Goal: Task Accomplishment & Management: Manage account settings

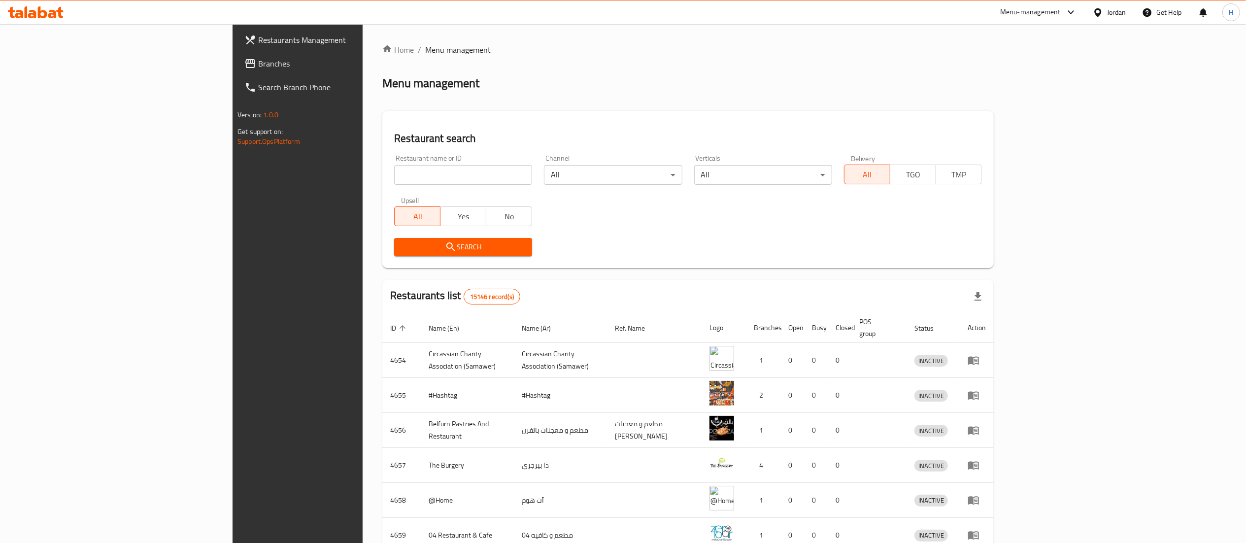
click at [404, 167] on input "search" at bounding box center [463, 175] width 138 height 20
click at [258, 69] on span "Branches" at bounding box center [345, 64] width 174 height 12
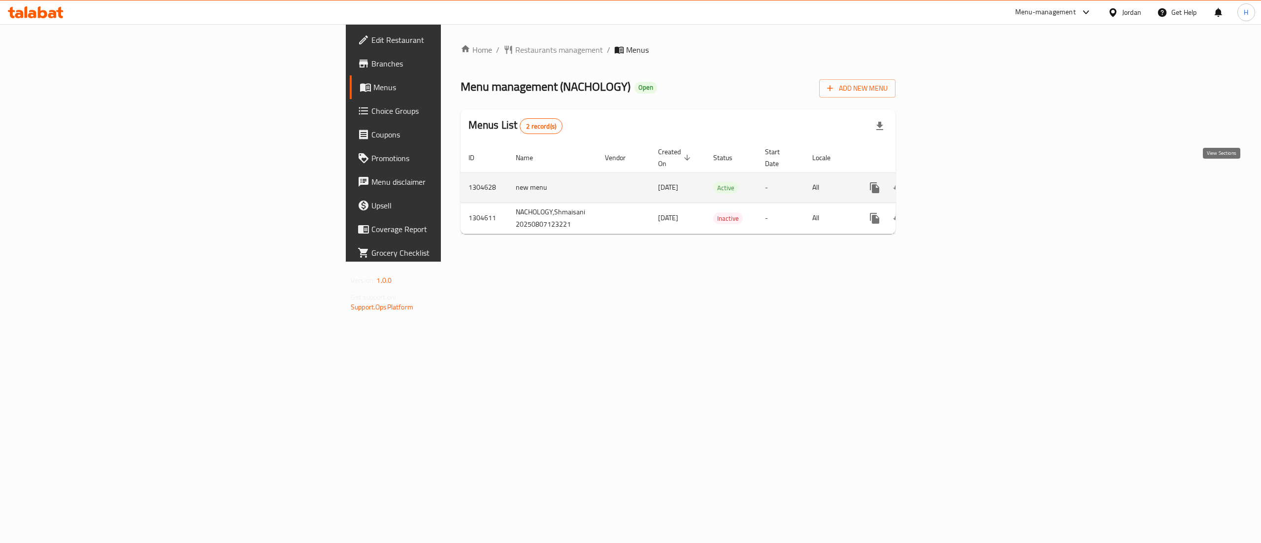
click at [952, 182] on icon "enhanced table" at bounding box center [946, 188] width 12 height 12
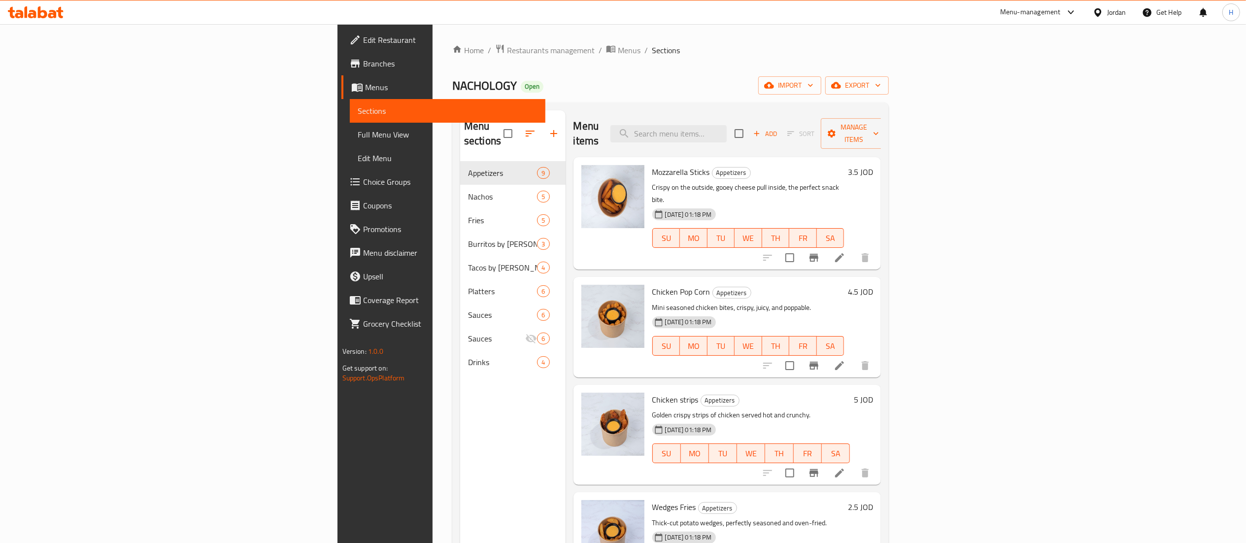
click at [363, 179] on span "Choice Groups" at bounding box center [450, 182] width 174 height 12
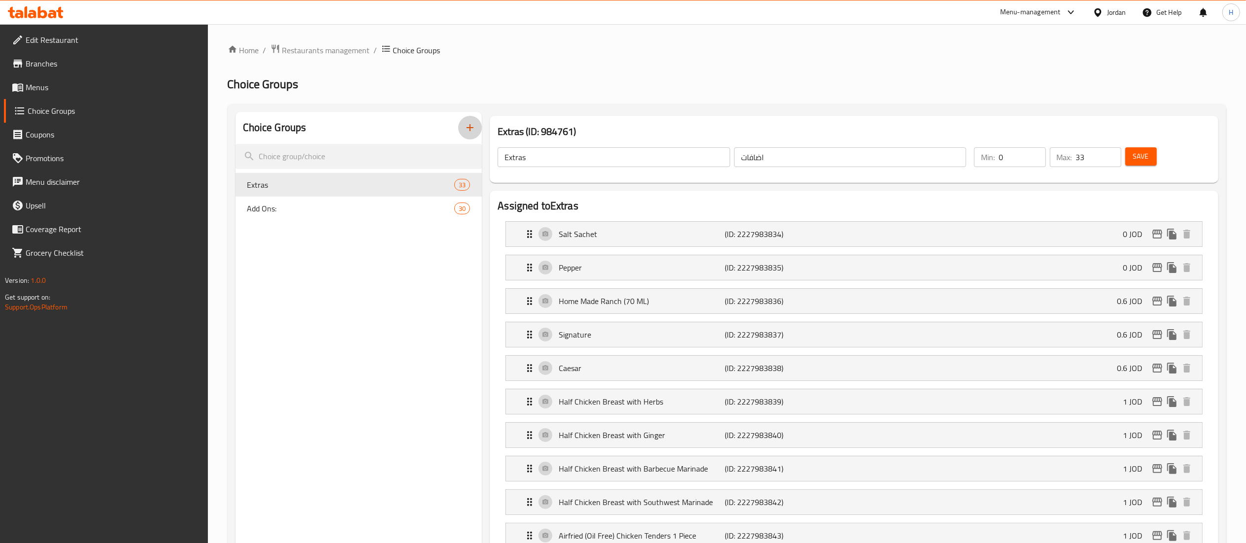
click at [474, 126] on icon "button" at bounding box center [470, 128] width 12 height 12
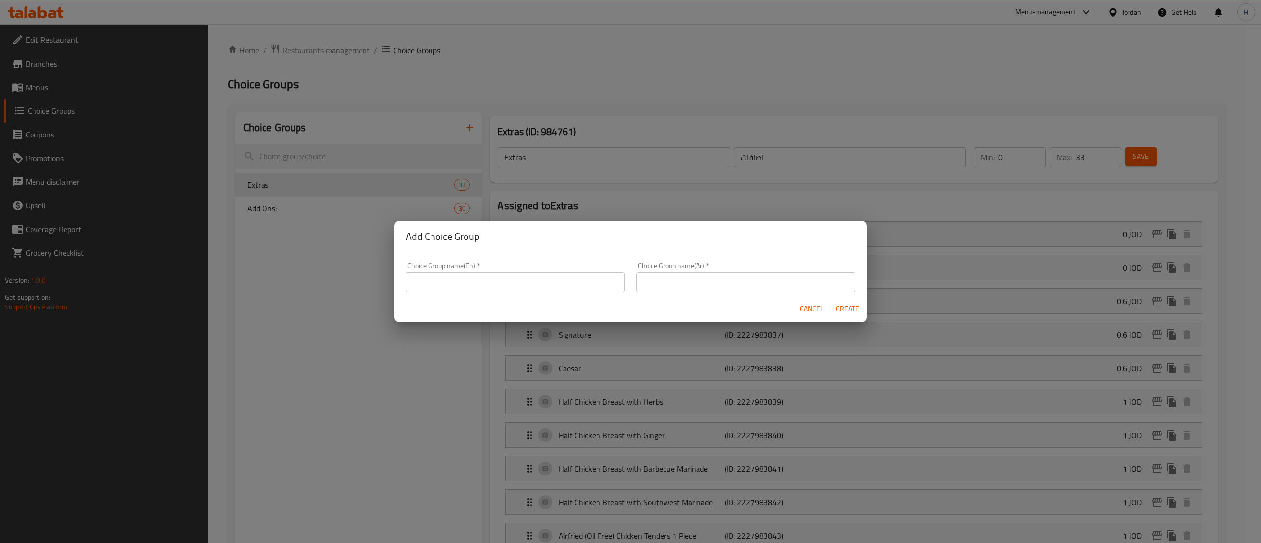
click at [432, 289] on input "text" at bounding box center [515, 282] width 219 height 20
type input "Choices"
type input "اختيارك من"
click at [832, 300] on button "Create" at bounding box center [848, 309] width 32 height 18
type input "Choices"
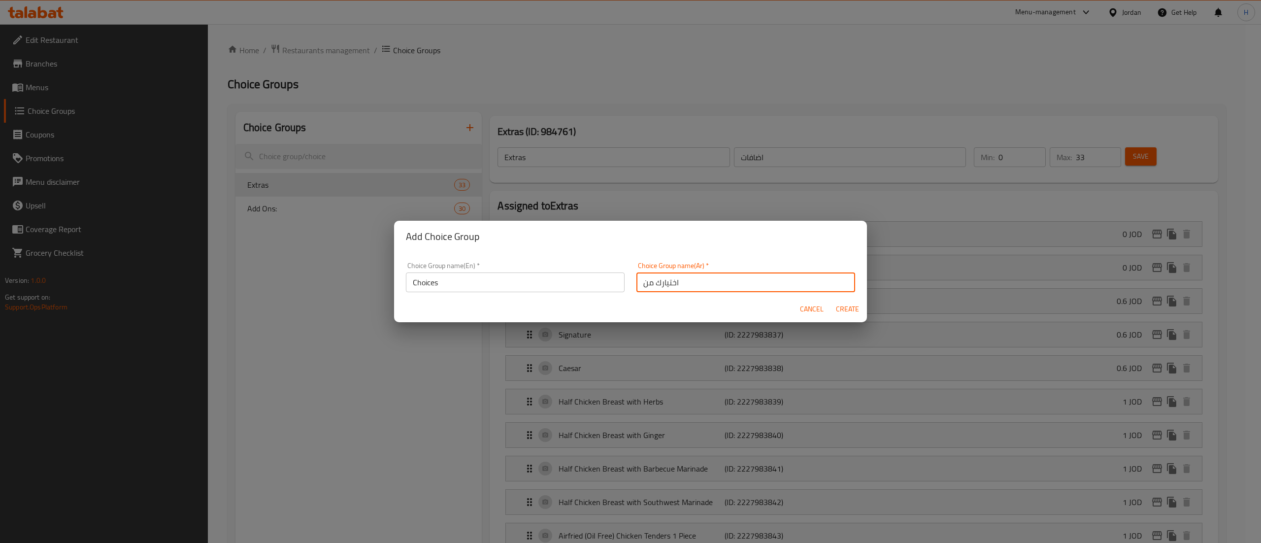
type input "اختيارك من"
type input "0"
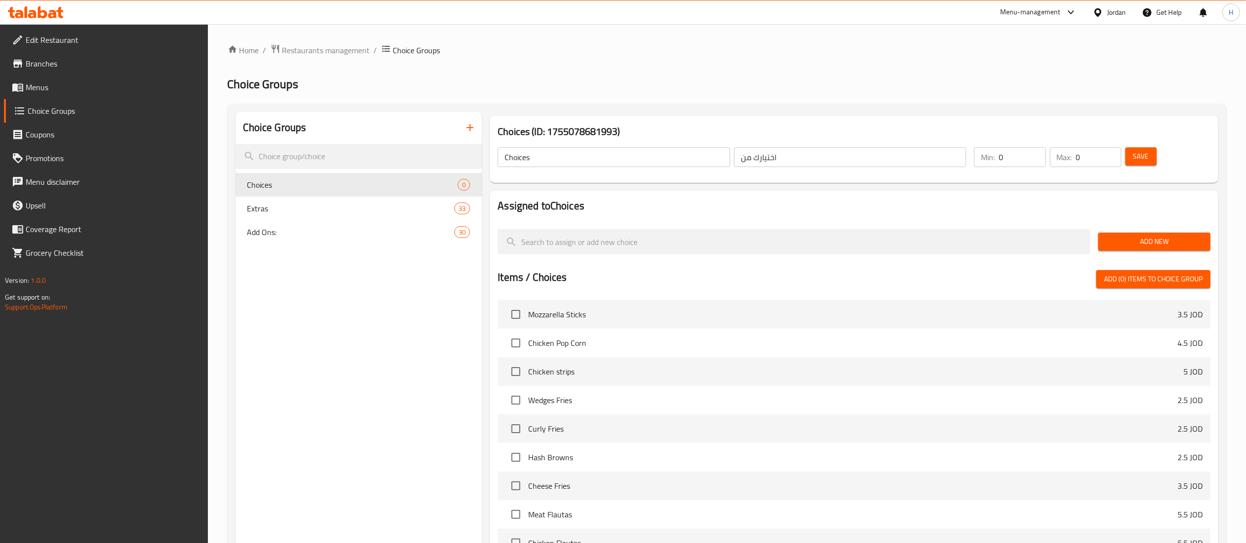
click at [184, 395] on div "Edit Restaurant Branches Menus Choice Groups Coupons Promotions Menu disclaimer…" at bounding box center [104, 295] width 208 height 543
click at [74, 93] on span "Menus" at bounding box center [113, 87] width 174 height 12
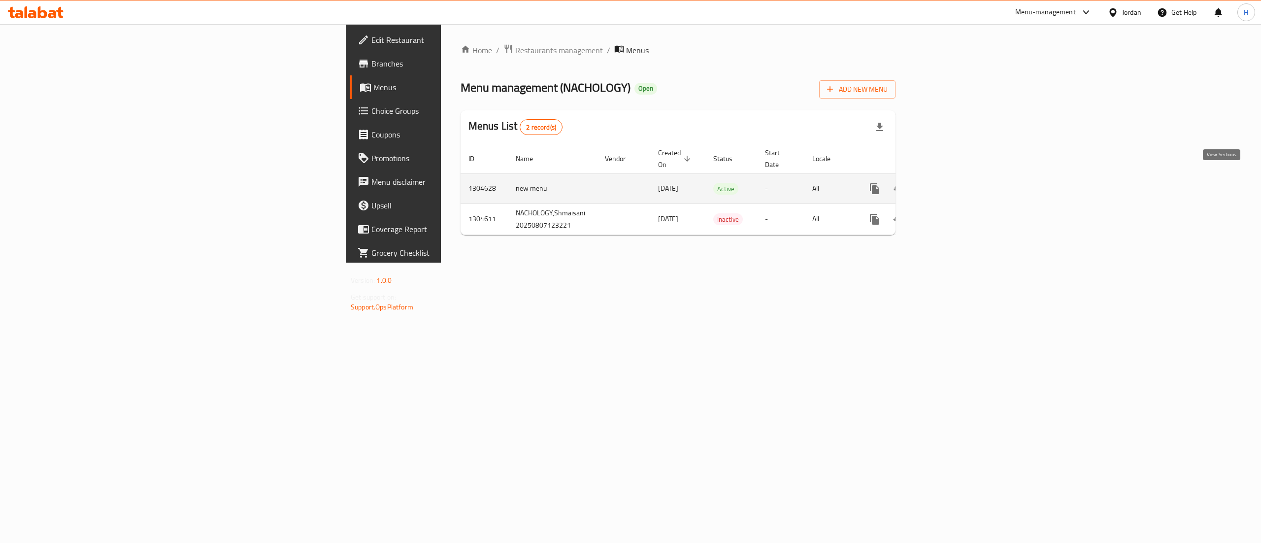
click at [952, 183] on icon "enhanced table" at bounding box center [946, 189] width 12 height 12
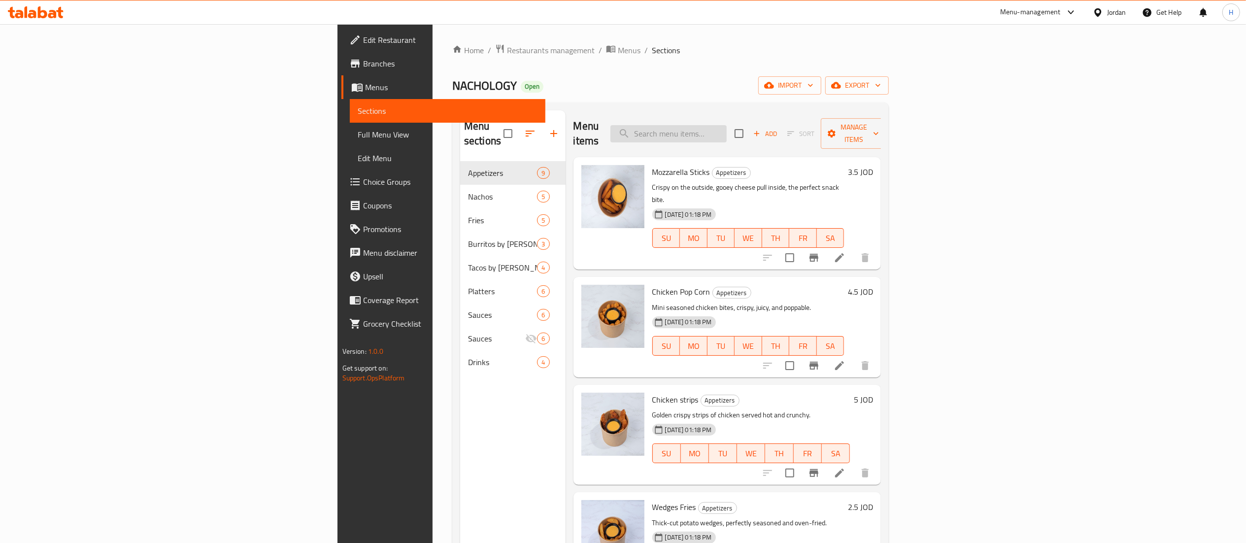
click at [727, 132] on input "search" at bounding box center [668, 133] width 116 height 17
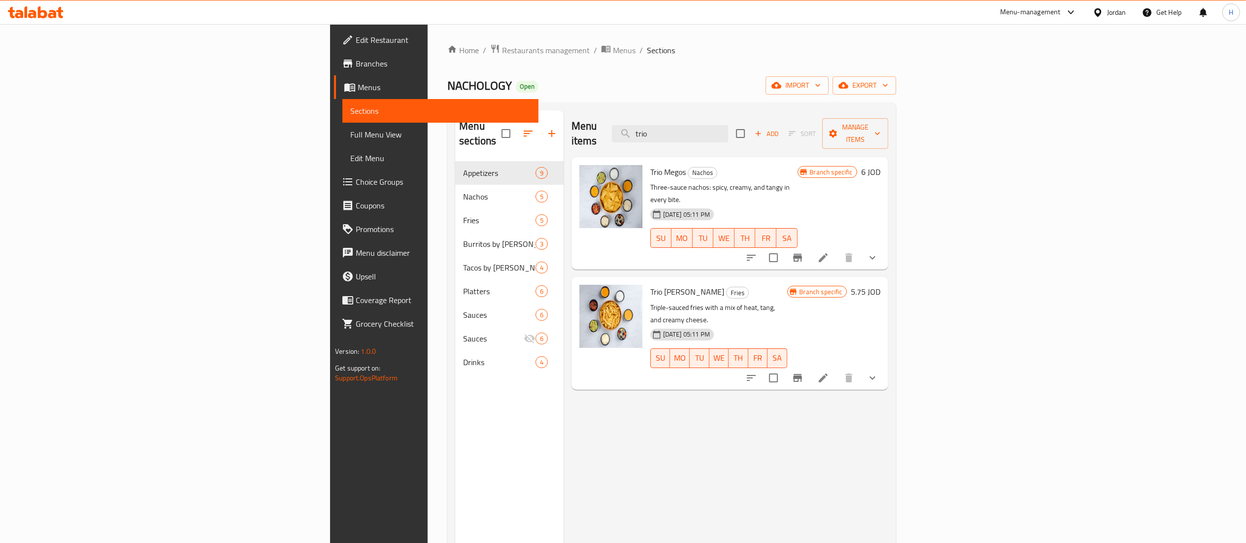
type input "trio"
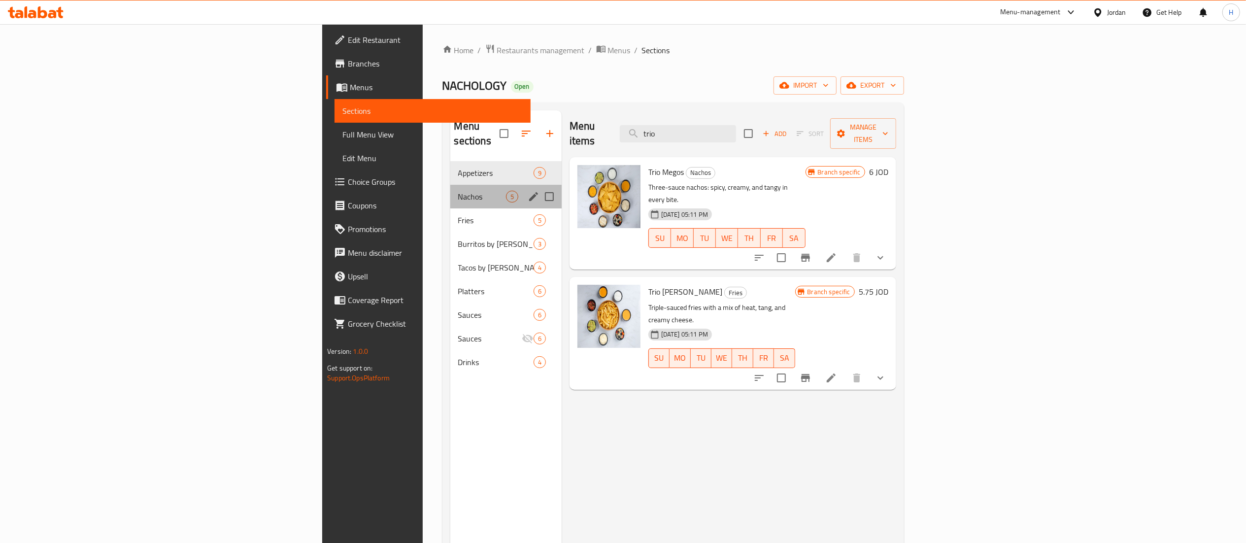
click at [450, 192] on div "Nachos 5" at bounding box center [505, 197] width 111 height 24
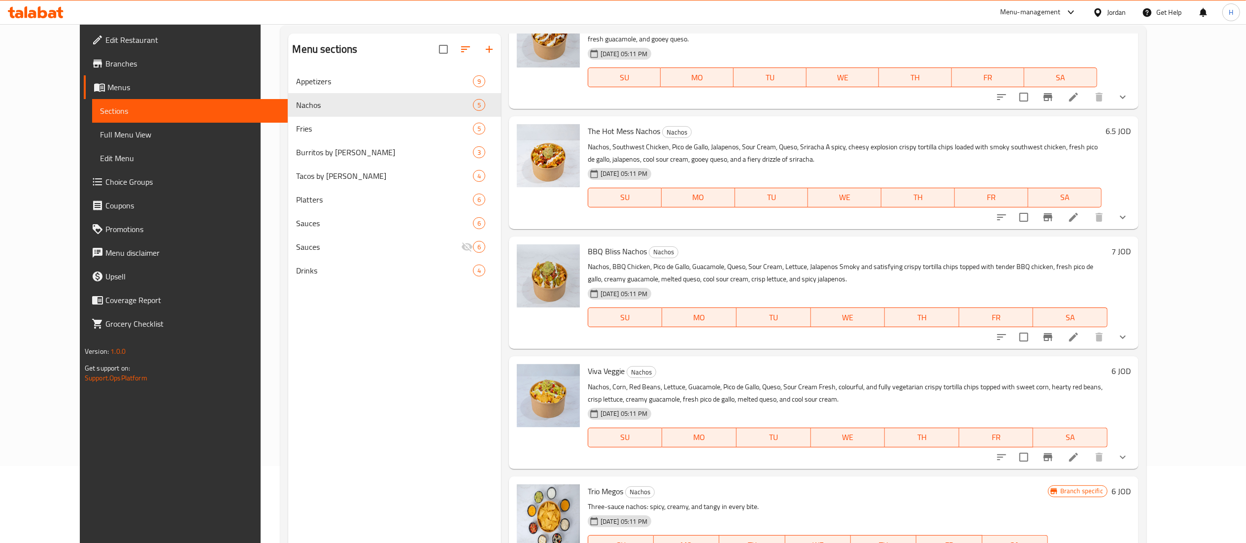
scroll to position [138, 0]
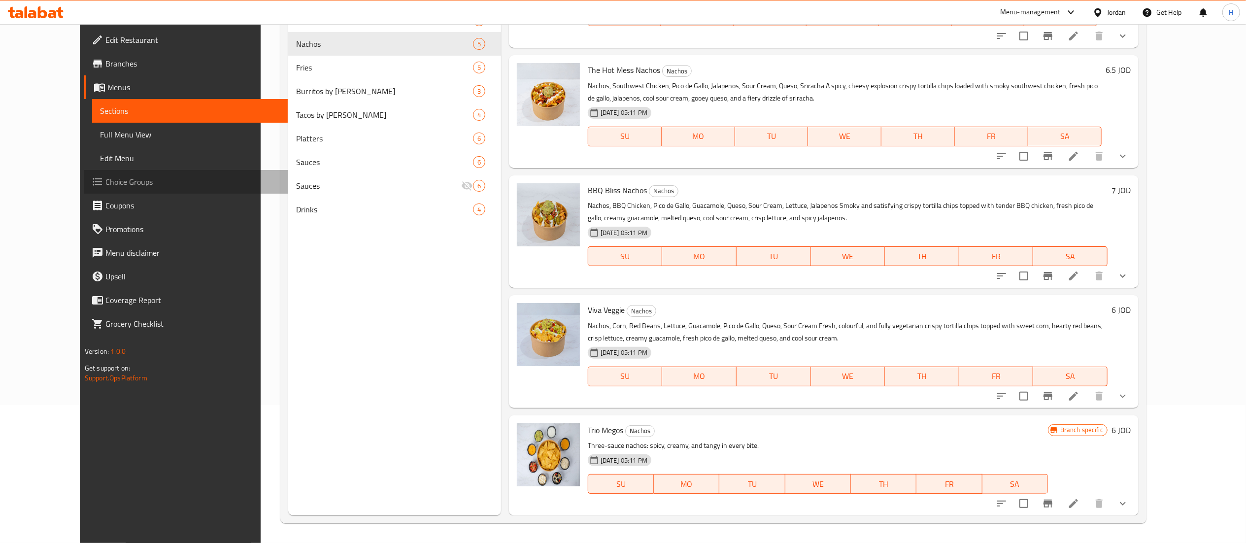
click at [105, 184] on span "Choice Groups" at bounding box center [192, 182] width 174 height 12
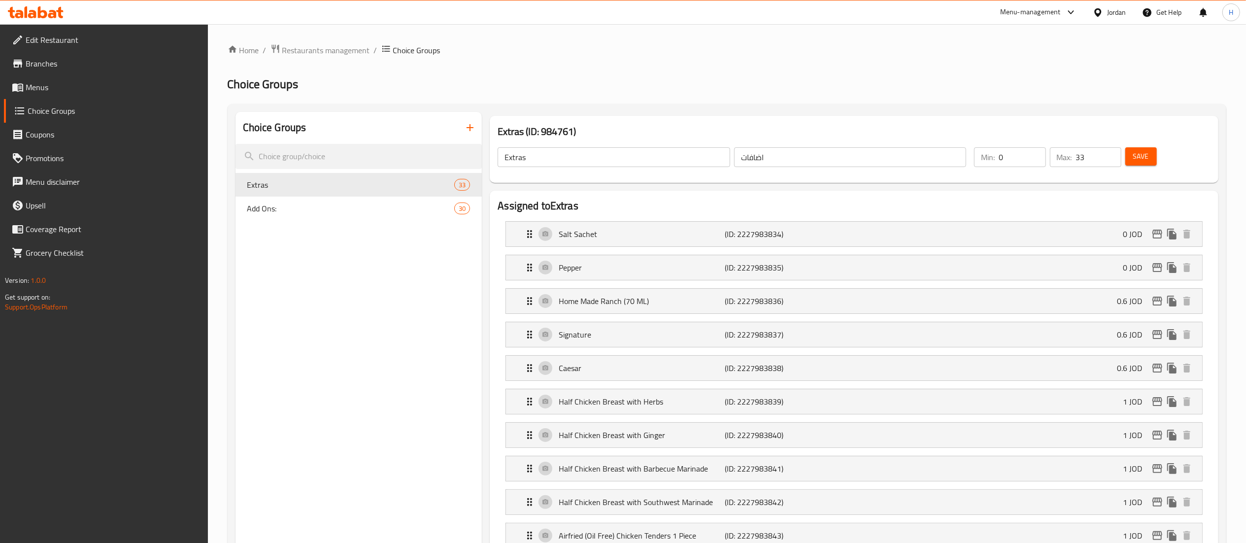
click at [466, 129] on icon "button" at bounding box center [470, 128] width 12 height 12
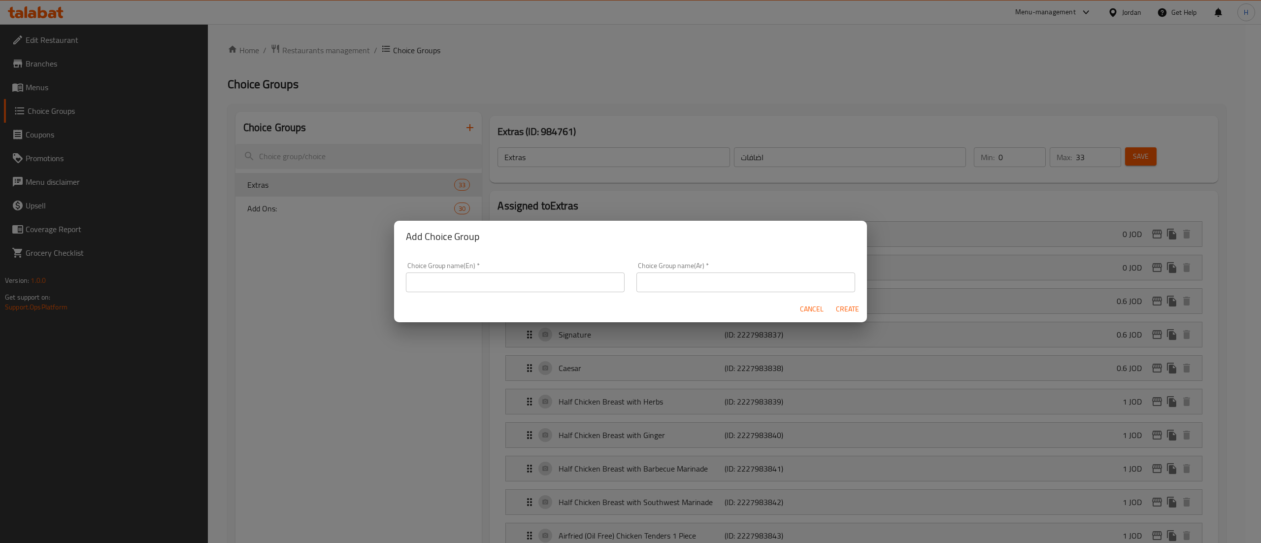
click at [478, 281] on input "text" at bounding box center [515, 282] width 219 height 20
type input "Add Ons"
type input "اضافات"
click at [857, 307] on span "Create" at bounding box center [848, 309] width 24 height 12
type input "Add Ons"
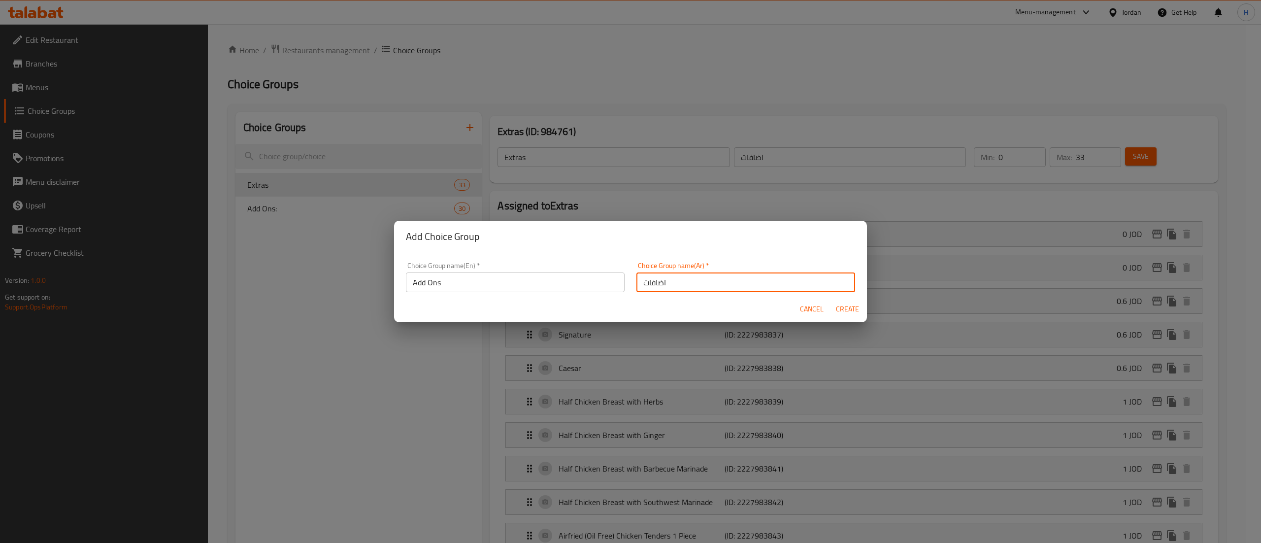
type input "0"
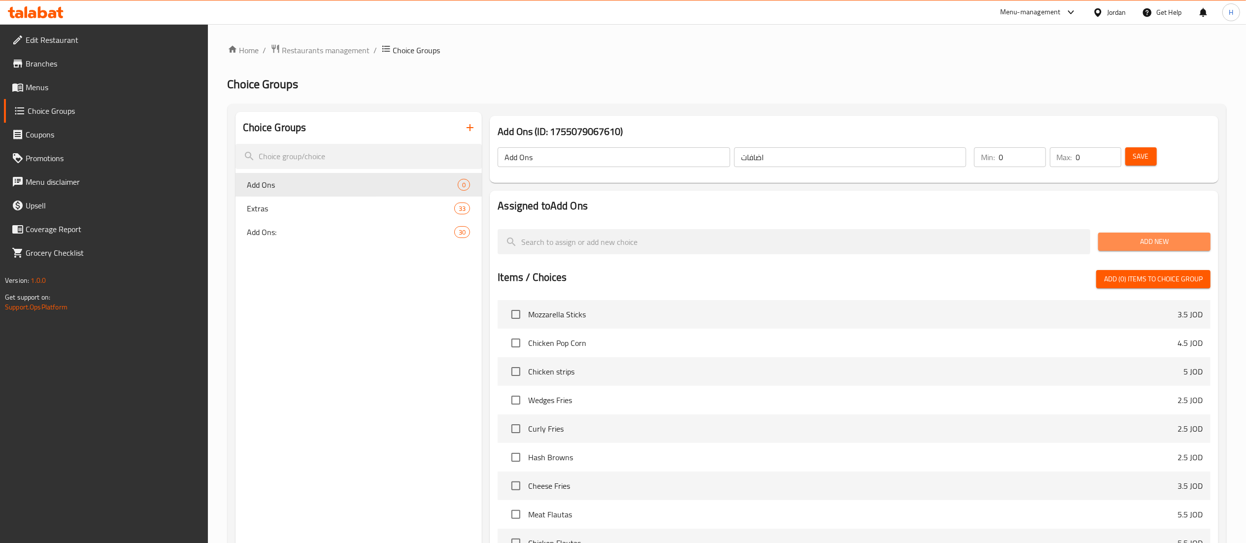
click at [1114, 248] on span "Add New" at bounding box center [1154, 242] width 97 height 12
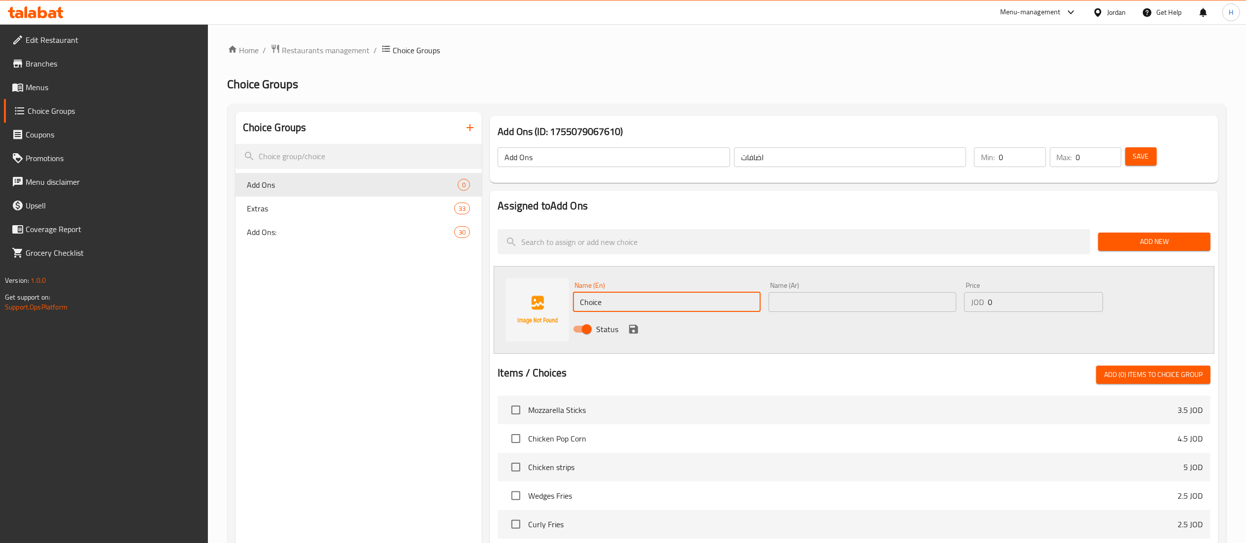
drag, startPoint x: 646, startPoint y: 306, endPoint x: 432, endPoint y: 283, distance: 216.1
click at [432, 283] on div "Choice Groups Add Ons 0 Extras 33 Add Ons: 30 Add Ons (ID: 1755079067610) Add O…" at bounding box center [729, 455] width 987 height 686
paste input "queso"
type input "queso"
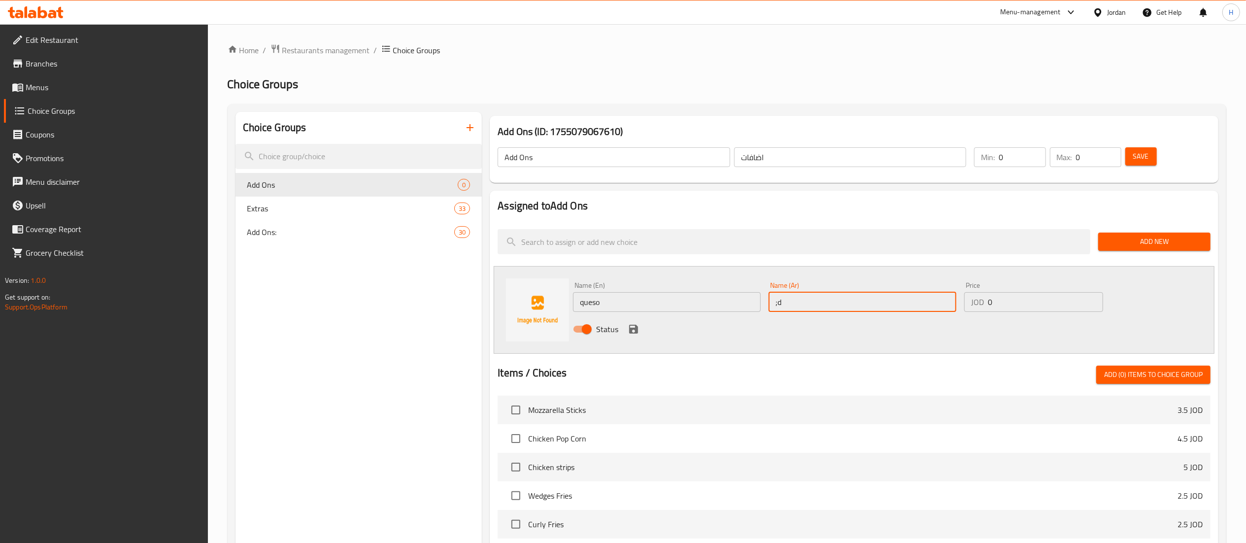
type input ";"
type input ":"
type input "كيسو"
click at [631, 330] on icon "save" at bounding box center [633, 329] width 9 height 9
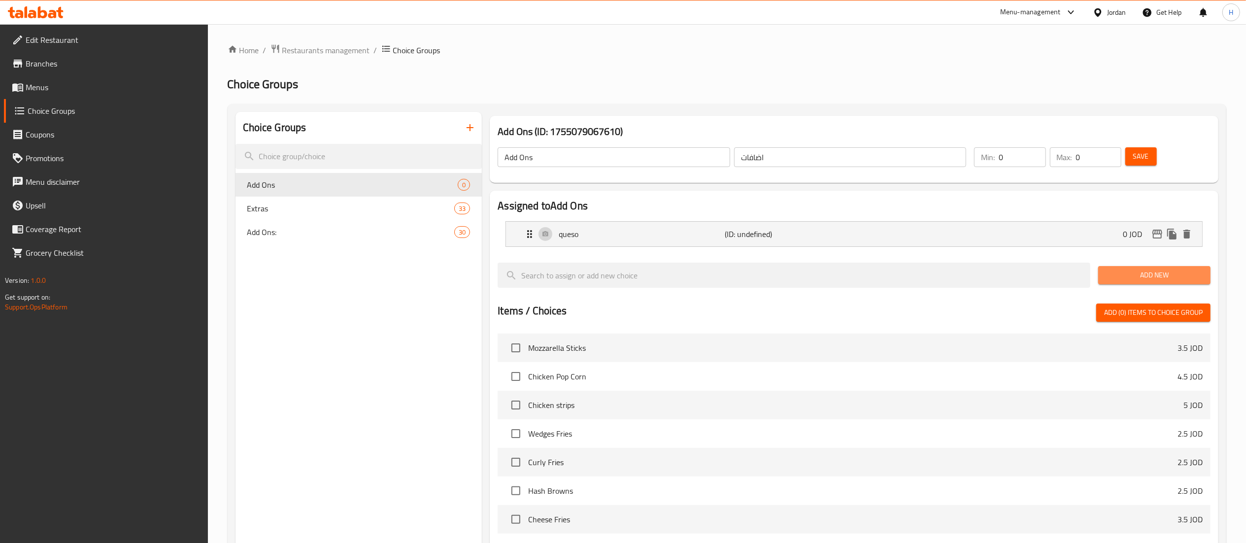
click at [1130, 275] on span "Add New" at bounding box center [1154, 275] width 97 height 12
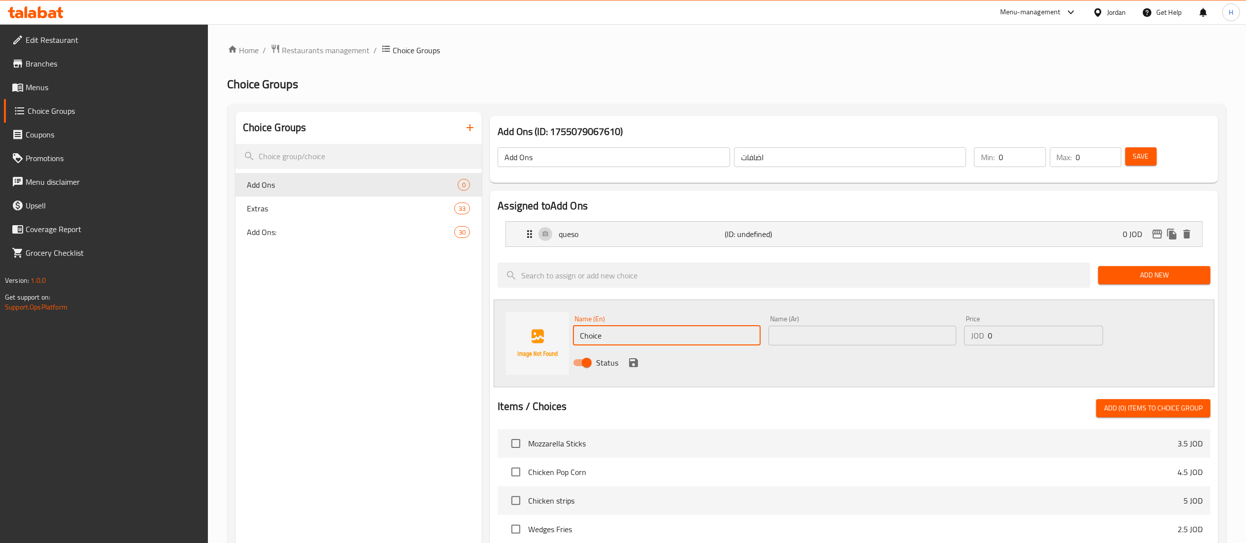
drag, startPoint x: 614, startPoint y: 330, endPoint x: 448, endPoint y: 325, distance: 165.6
click at [448, 325] on div "Choice Groups Add Ons 0 Extras 33 Add Ons: 30 Add Ons (ID: 1755079067610) Add O…" at bounding box center [729, 472] width 987 height 720
paste input "spicy queso"
type input "spicy queso"
click at [808, 330] on input "text" at bounding box center [863, 336] width 188 height 20
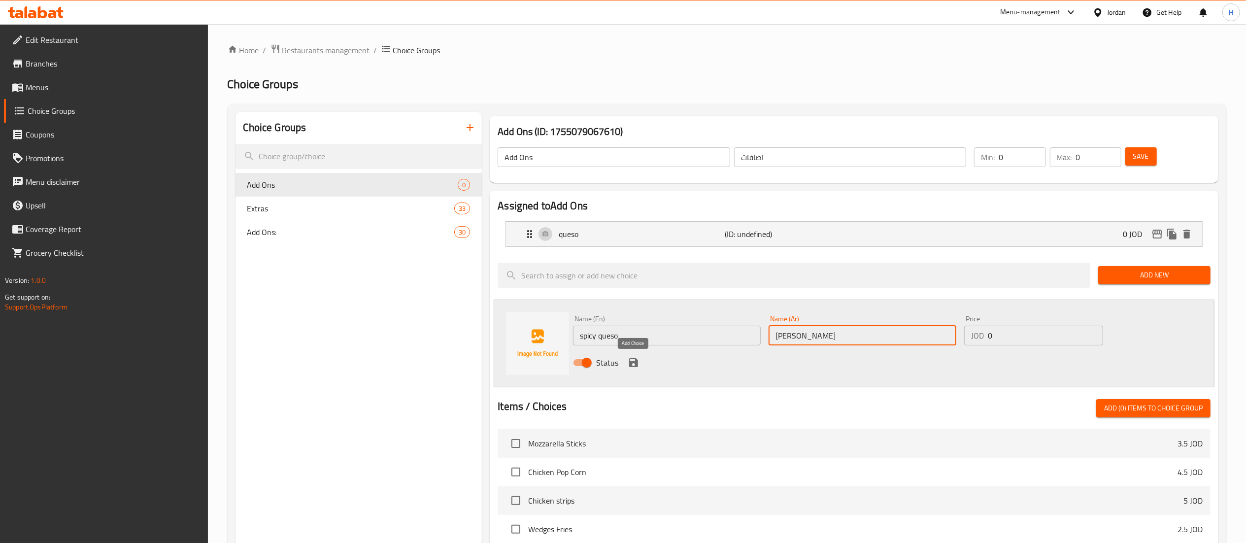
type input "[PERSON_NAME]"
click at [633, 359] on icon "save" at bounding box center [633, 362] width 9 height 9
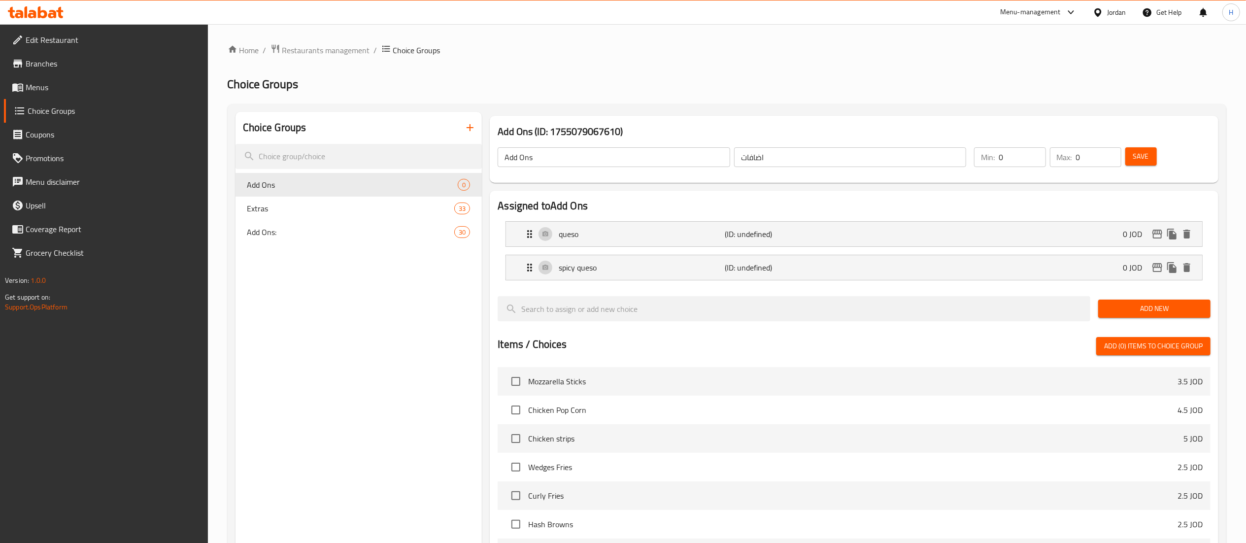
click at [1145, 309] on span "Add New" at bounding box center [1154, 309] width 97 height 12
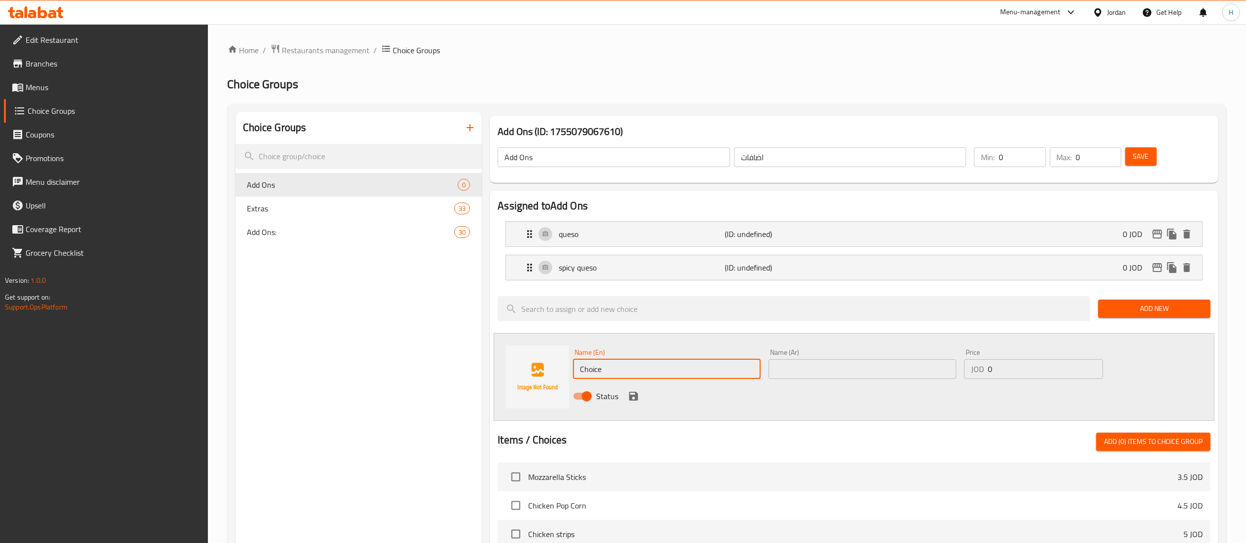
drag, startPoint x: 619, startPoint y: 364, endPoint x: 485, endPoint y: 365, distance: 134.5
click at [485, 365] on div "Add Ons (ID: 1755079067610) Add Ons ​ اضافات ​ Min: 0 ​ Max: 0 ​ Save Assigned …" at bounding box center [852, 488] width 740 height 753
paste input "Ranch"
type input "Ranch"
click at [785, 368] on input "text" at bounding box center [863, 369] width 188 height 20
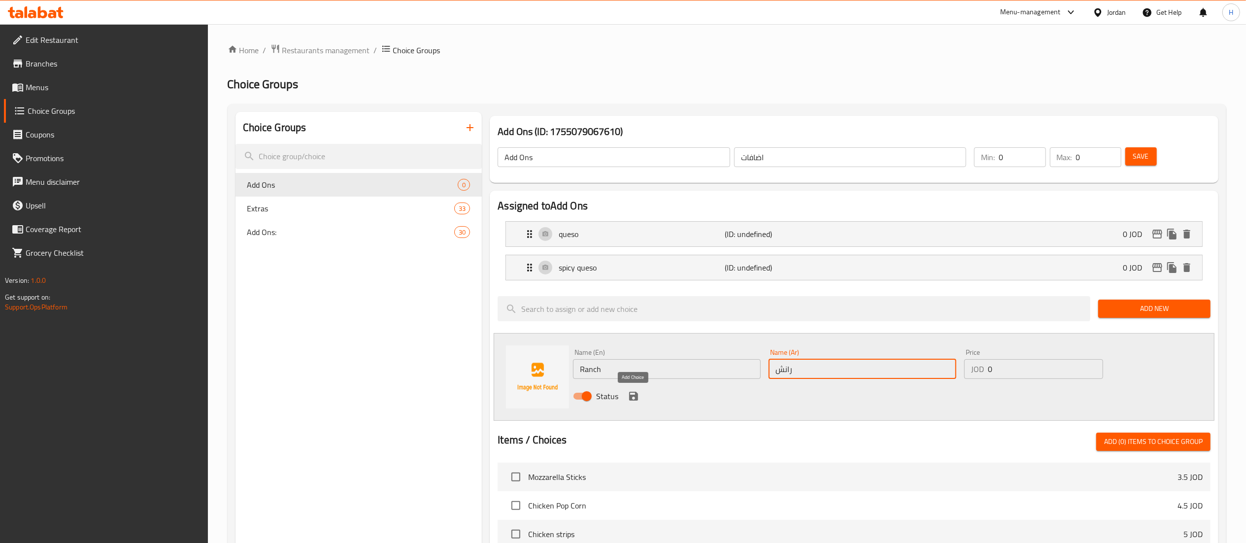
type input "رانش"
click at [631, 393] on icon "save" at bounding box center [633, 396] width 9 height 9
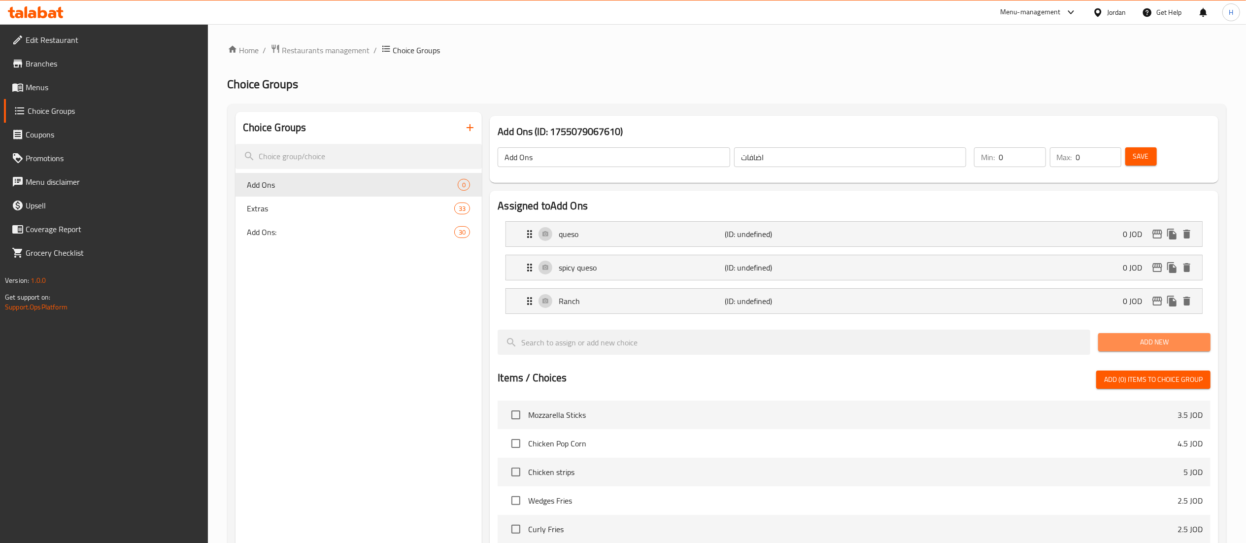
click at [1142, 345] on span "Add New" at bounding box center [1154, 342] width 97 height 12
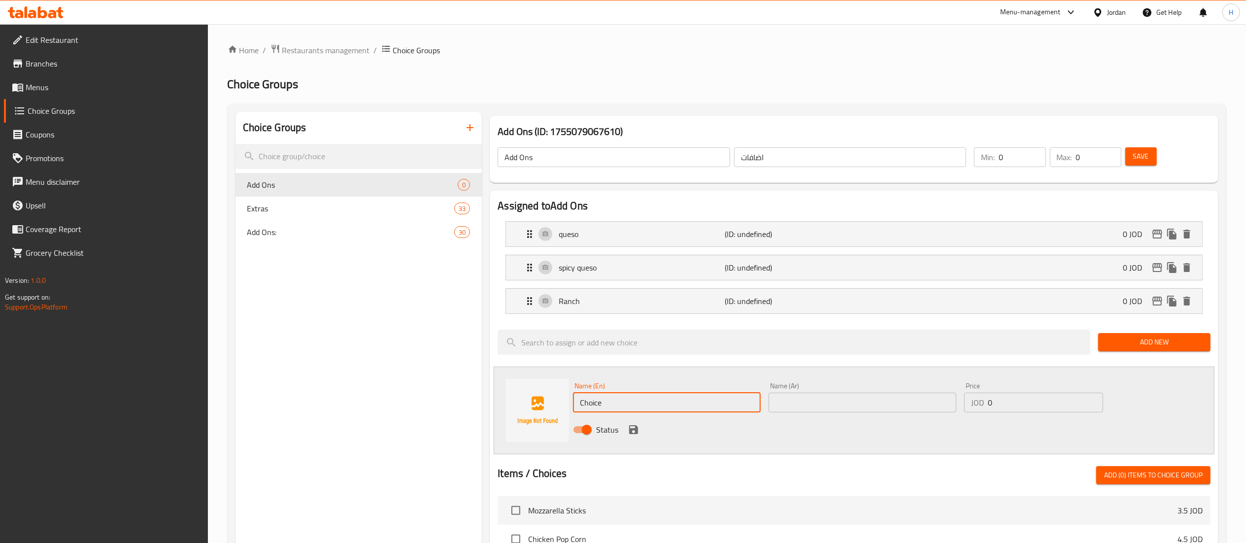
drag, startPoint x: 647, startPoint y: 409, endPoint x: 414, endPoint y: 394, distance: 234.0
click at [414, 394] on div "Choice Groups Add Ons 0 Extras 33 Add Ons: 30 Add Ons (ID: 1755079067610) Add O…" at bounding box center [729, 505] width 987 height 787
click at [820, 410] on input "text" at bounding box center [863, 403] width 188 height 20
paste input "spicy ranch"
type input "spicy ranch"
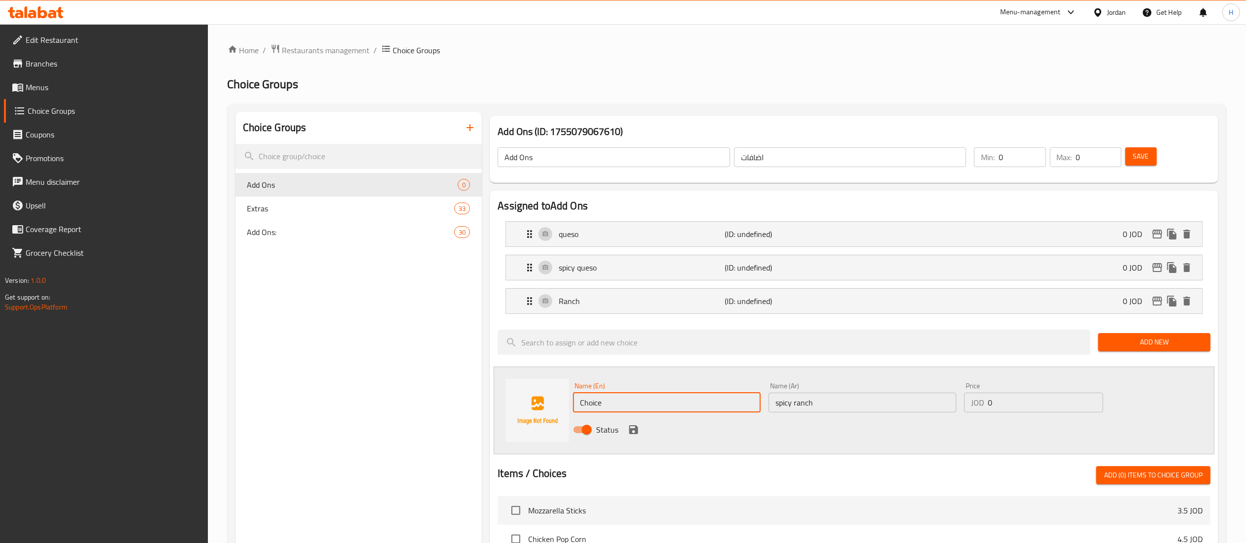
drag, startPoint x: 646, startPoint y: 402, endPoint x: 471, endPoint y: 400, distance: 174.9
click at [471, 400] on div "Choice Groups Add Ons 0 Extras 33 Add Ons: 30 Add Ons (ID: 1755079067610) Add O…" at bounding box center [729, 505] width 987 height 787
paste input "spicy ranch"
type input "spicy ranch"
drag, startPoint x: 832, startPoint y: 401, endPoint x: 649, endPoint y: 400, distance: 182.8
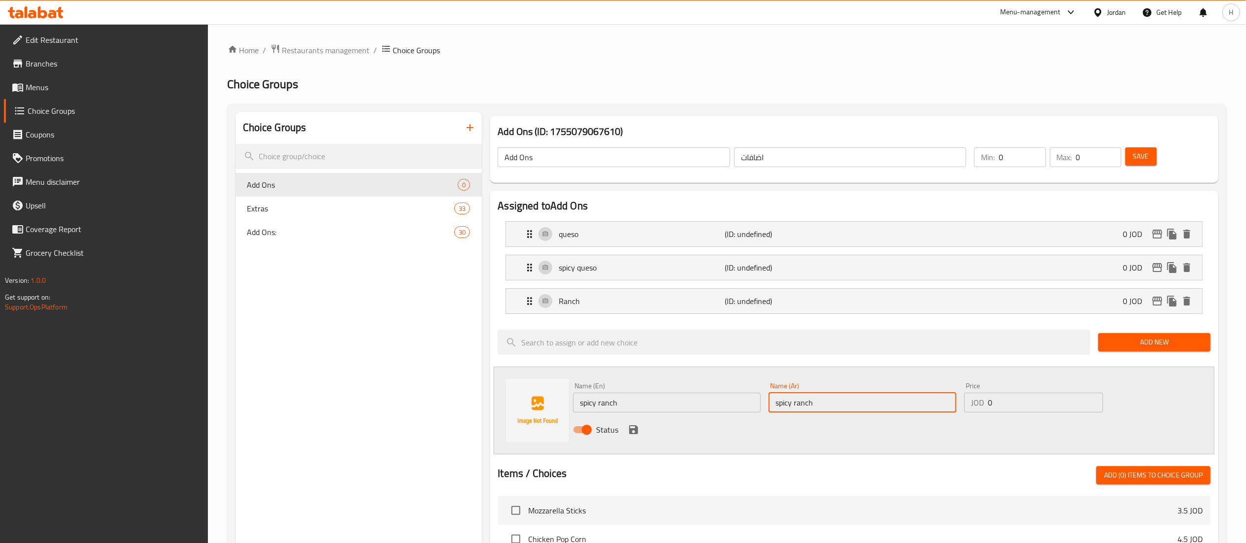
click at [649, 400] on div "Name (En) spicy ranch Name (En) Name (Ar) spicy ranch Name (Ar) Price JOD 0 Pri…" at bounding box center [862, 410] width 587 height 65
type input "v"
type input "[PERSON_NAME]"
click at [631, 427] on icon "save" at bounding box center [633, 429] width 9 height 9
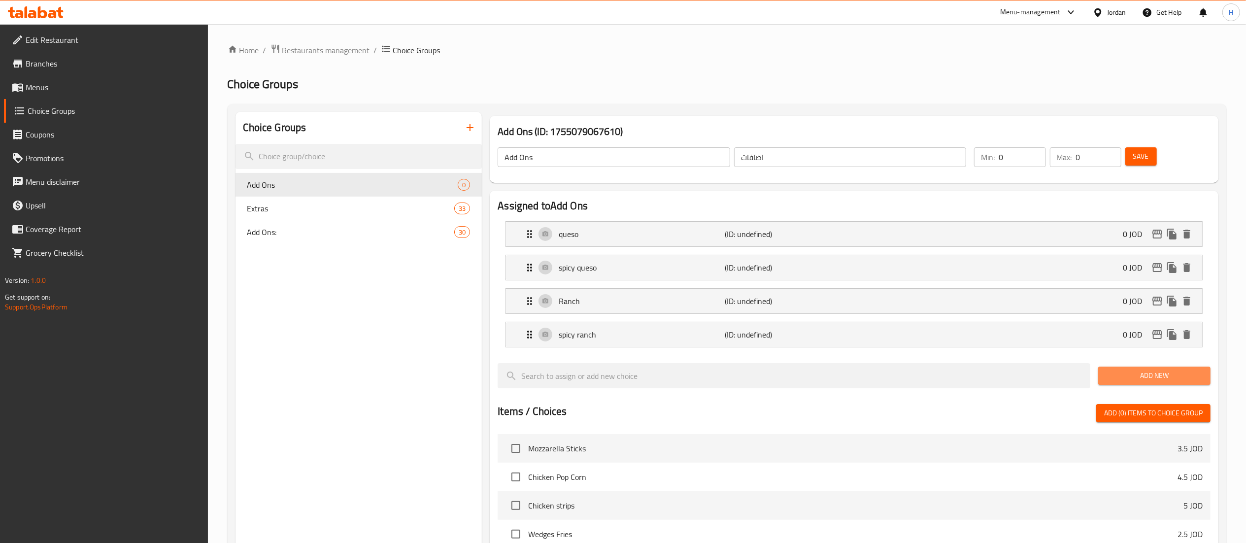
click at [1148, 377] on span "Add New" at bounding box center [1154, 376] width 97 height 12
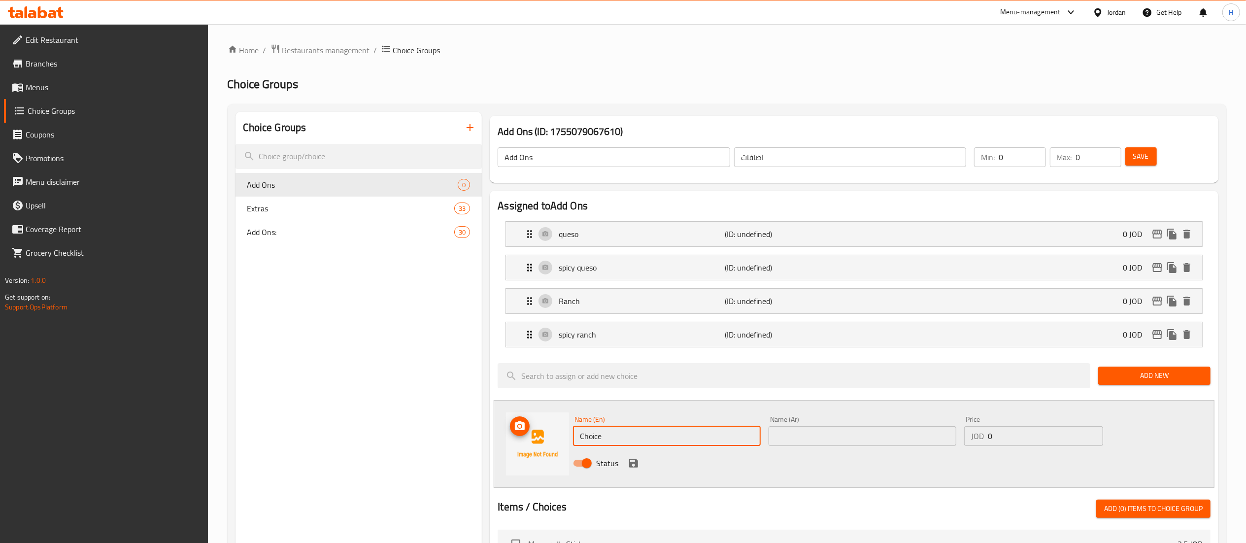
drag, startPoint x: 619, startPoint y: 445, endPoint x: 510, endPoint y: 437, distance: 109.2
click at [510, 437] on div "Name (En) Choice Name (En) Name (Ar) Name (Ar) Price JOD 0 Price Status" at bounding box center [854, 444] width 721 height 88
paste input "guacamol"
type input "guacamole"
click at [843, 435] on input "text" at bounding box center [863, 436] width 188 height 20
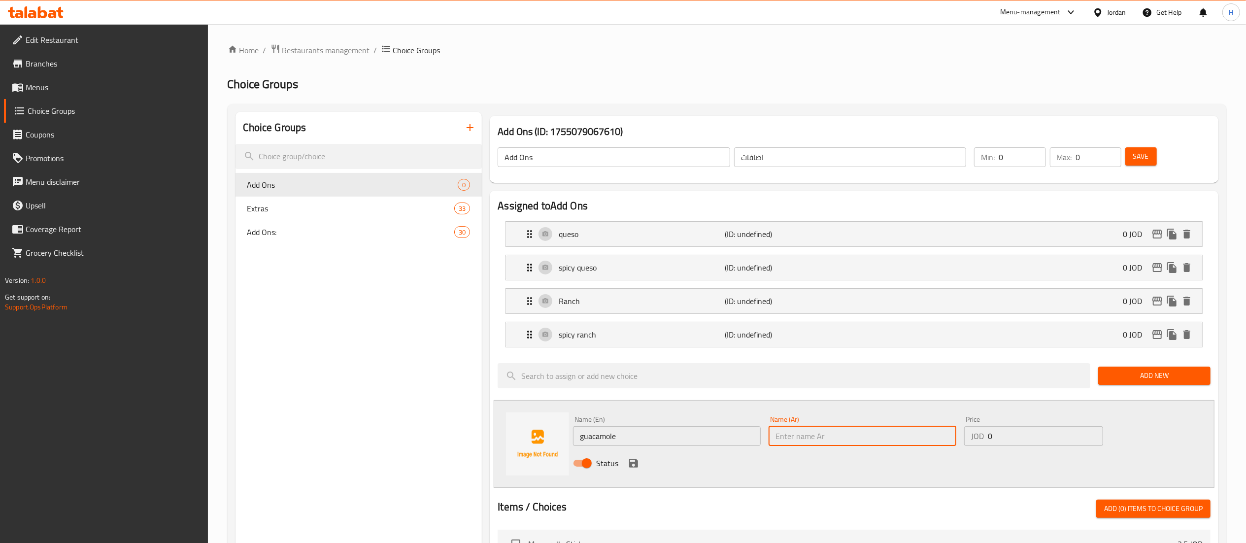
click at [598, 437] on input "guacamole" at bounding box center [667, 436] width 188 height 20
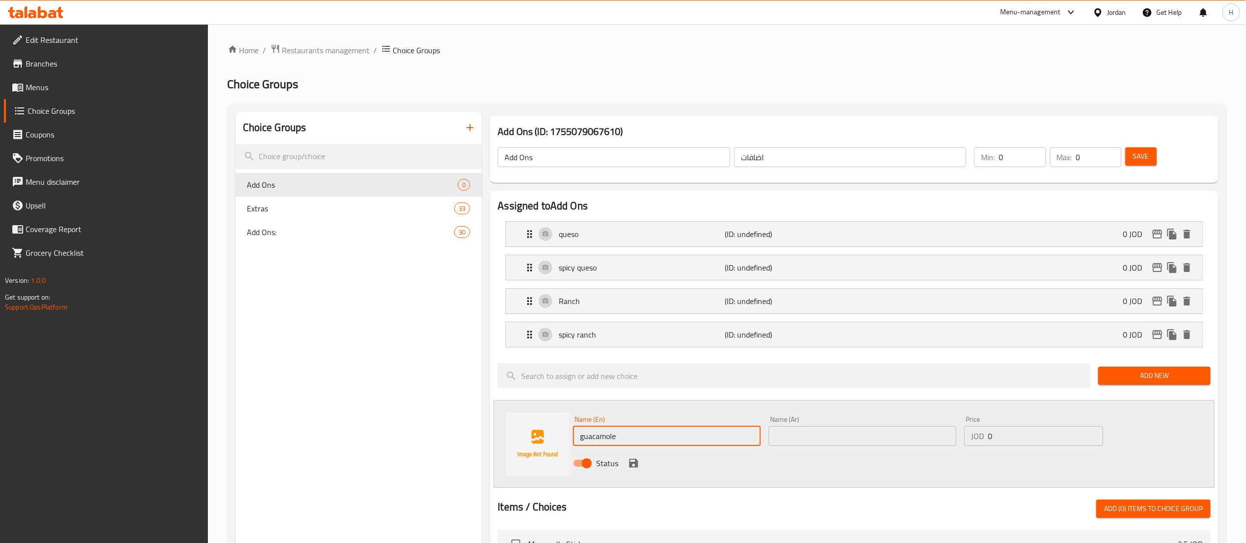
click at [598, 437] on input "guacamole" at bounding box center [667, 436] width 188 height 20
click at [816, 435] on input "text" at bounding box center [863, 436] width 188 height 20
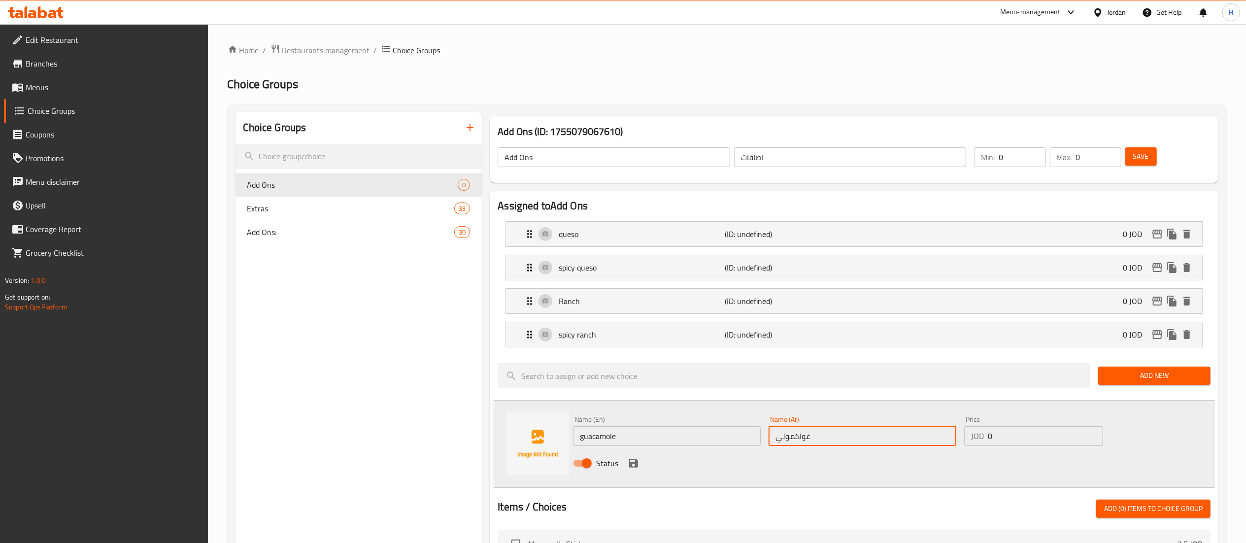
type input "غواكمولي"
click at [632, 467] on icon "save" at bounding box center [633, 463] width 9 height 9
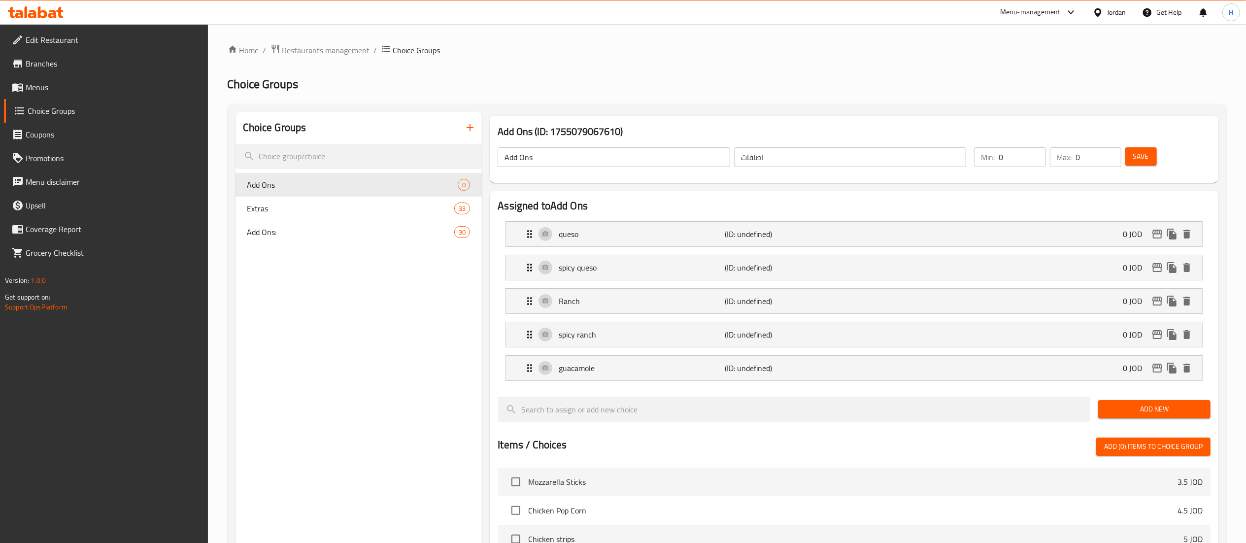
click at [1149, 402] on button "Add New" at bounding box center [1154, 409] width 112 height 18
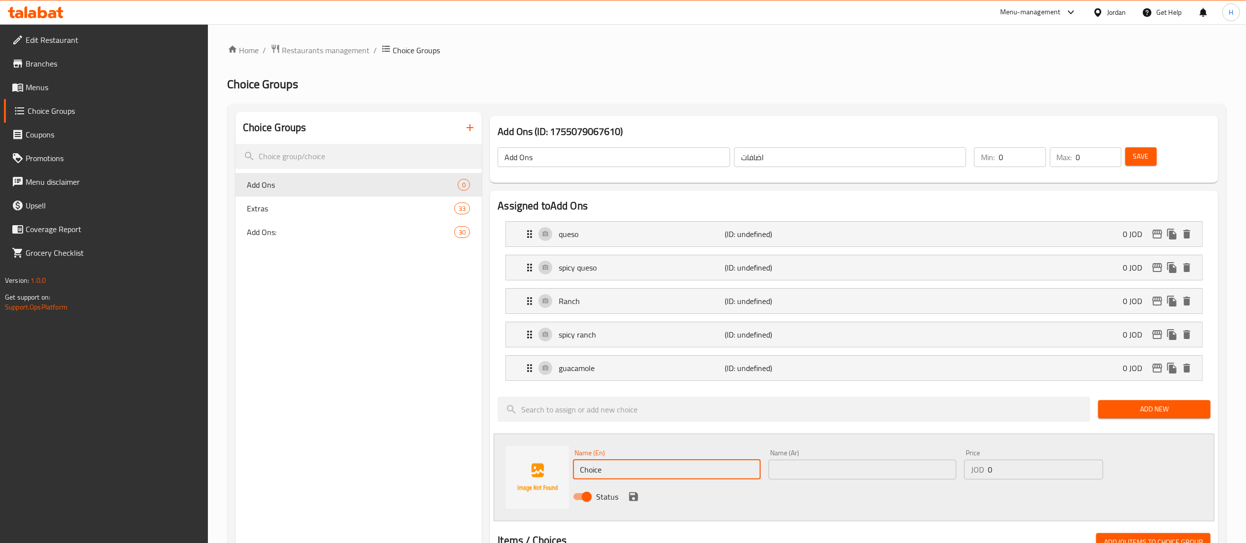
drag, startPoint x: 638, startPoint y: 467, endPoint x: 329, endPoint y: 468, distance: 308.4
click at [329, 468] on div "Choice Groups Add Ons 0 Extras 33 Add Ons: 30 Add Ons (ID: 1755079067610) Add O…" at bounding box center [729, 539] width 987 height 854
paste input "pico de gallo"
type input "pico de gallo"
click at [798, 476] on input "text" at bounding box center [863, 470] width 188 height 20
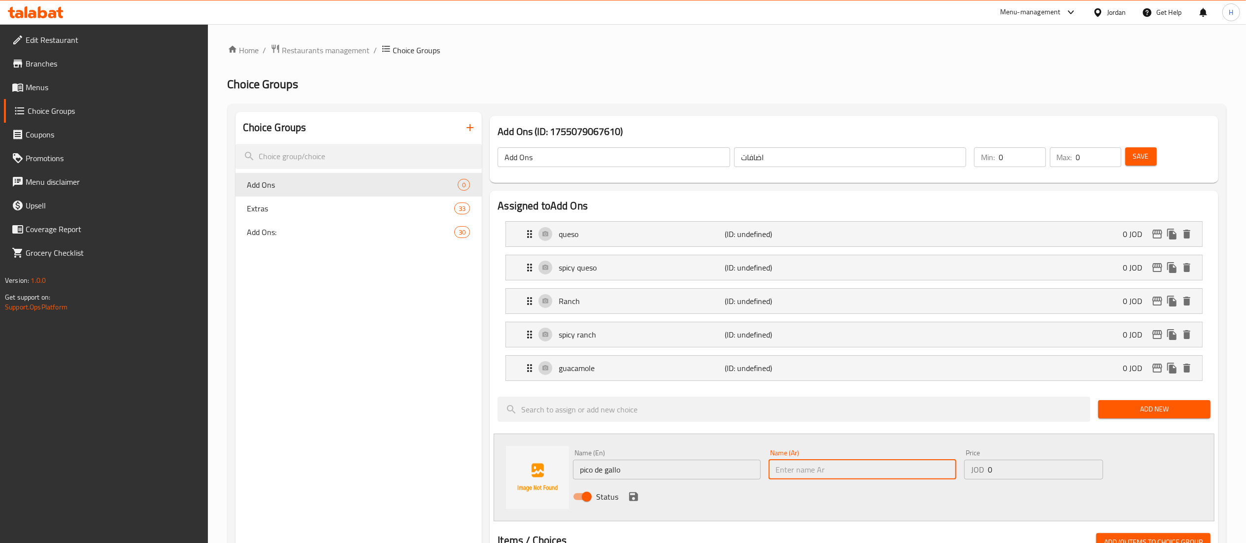
paste input "[PERSON_NAME]"
type input "[PERSON_NAME]"
click at [635, 494] on icon "save" at bounding box center [634, 497] width 12 height 12
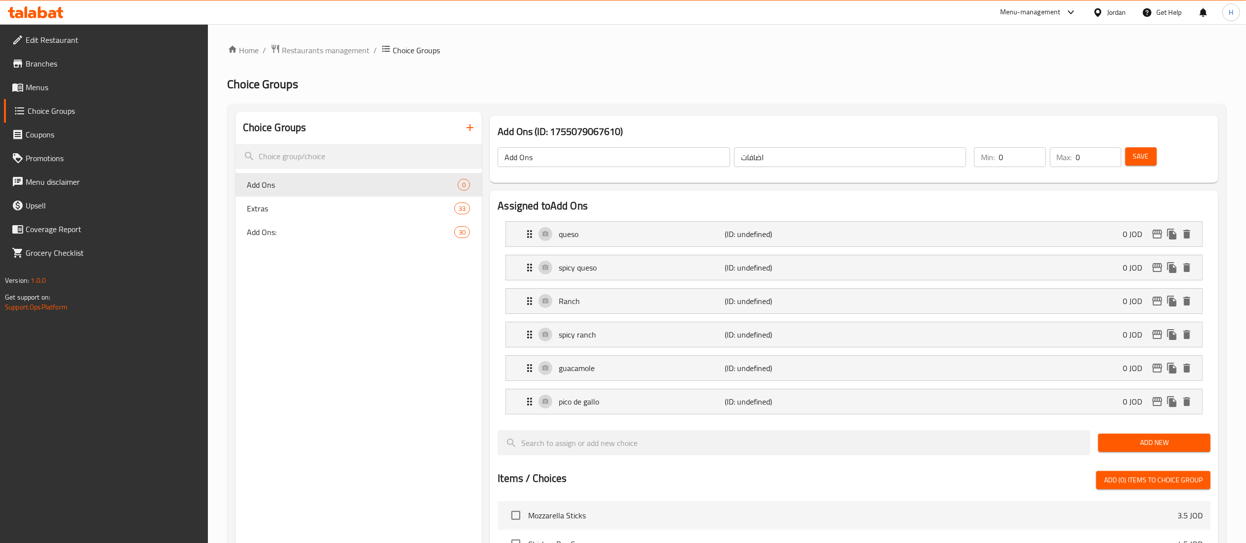
click at [1116, 447] on span "Add New" at bounding box center [1154, 443] width 97 height 12
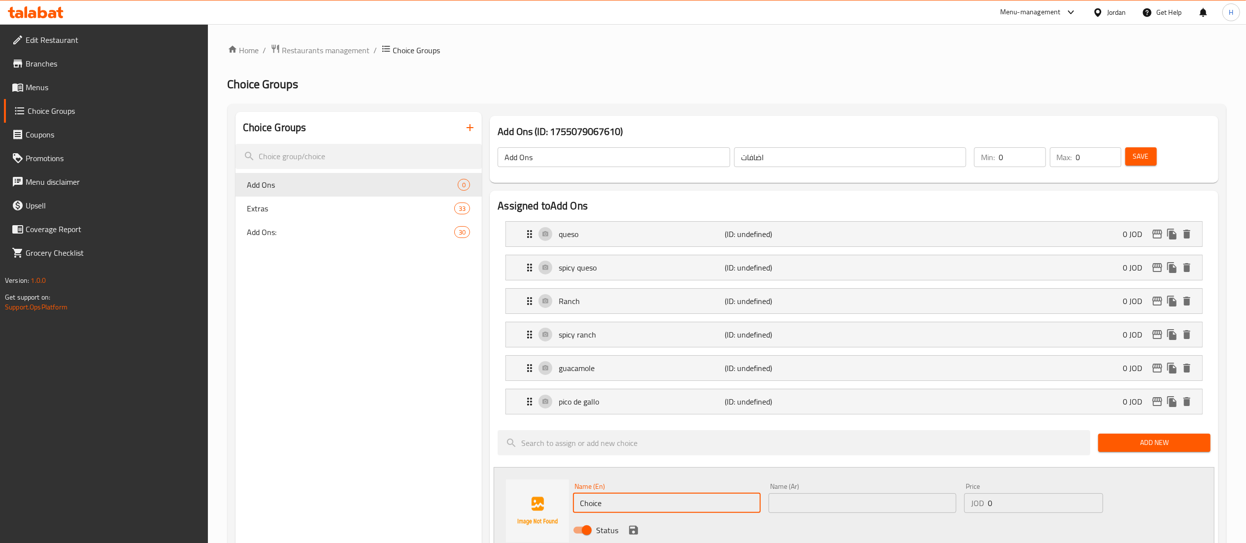
drag, startPoint x: 670, startPoint y: 496, endPoint x: 478, endPoint y: 482, distance: 192.6
paste input "sour cream"
type input "sour cream"
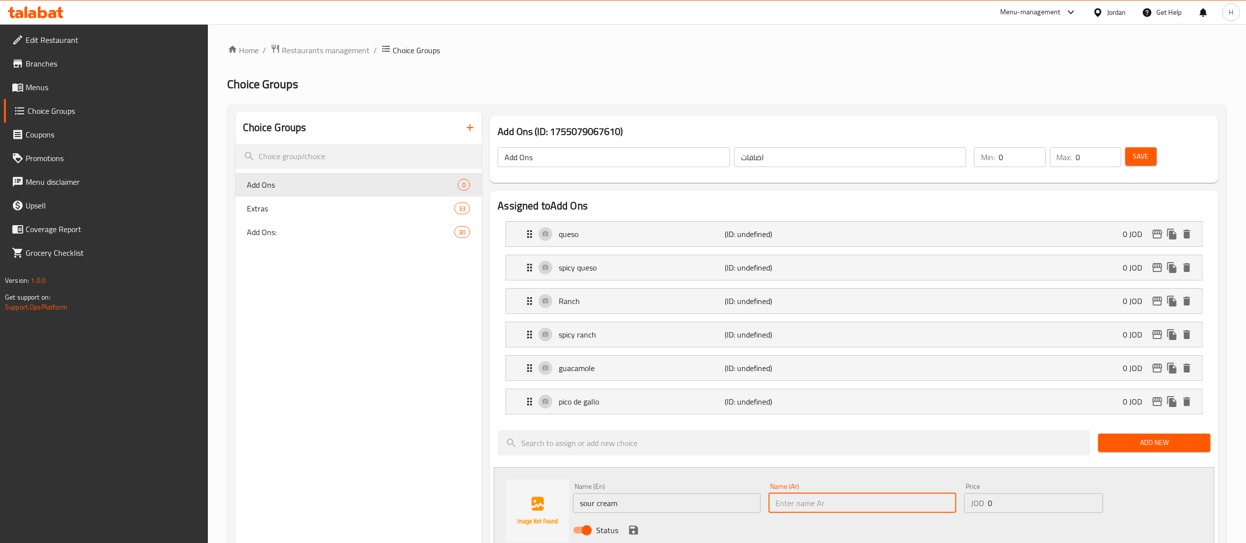
click at [830, 498] on input "text" at bounding box center [863, 503] width 188 height 20
paste input "الكريمة الحامضة"
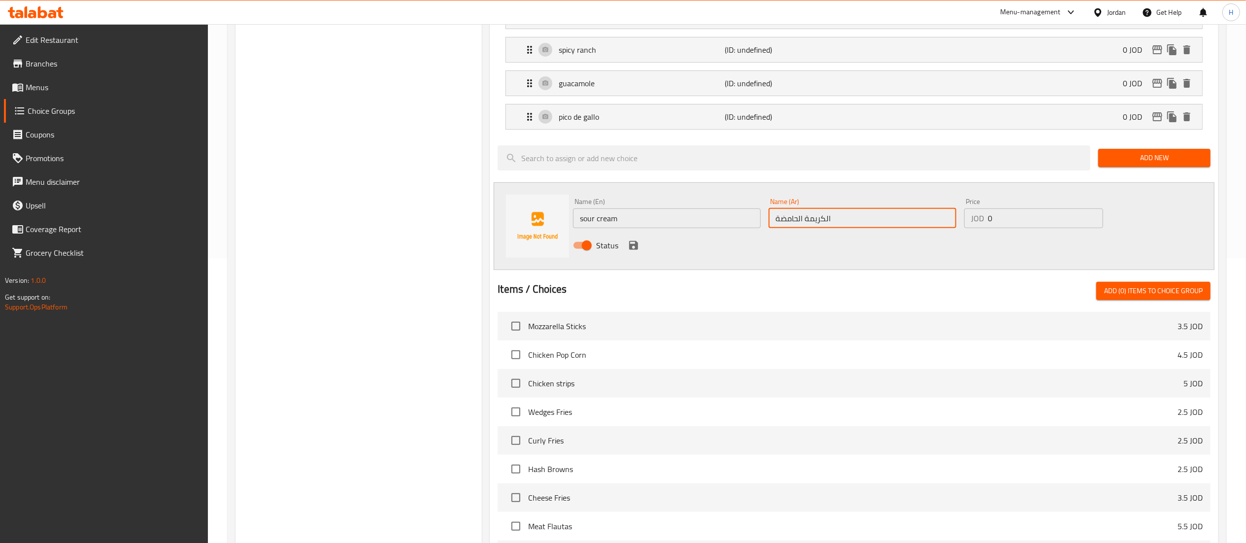
scroll to position [394, 0]
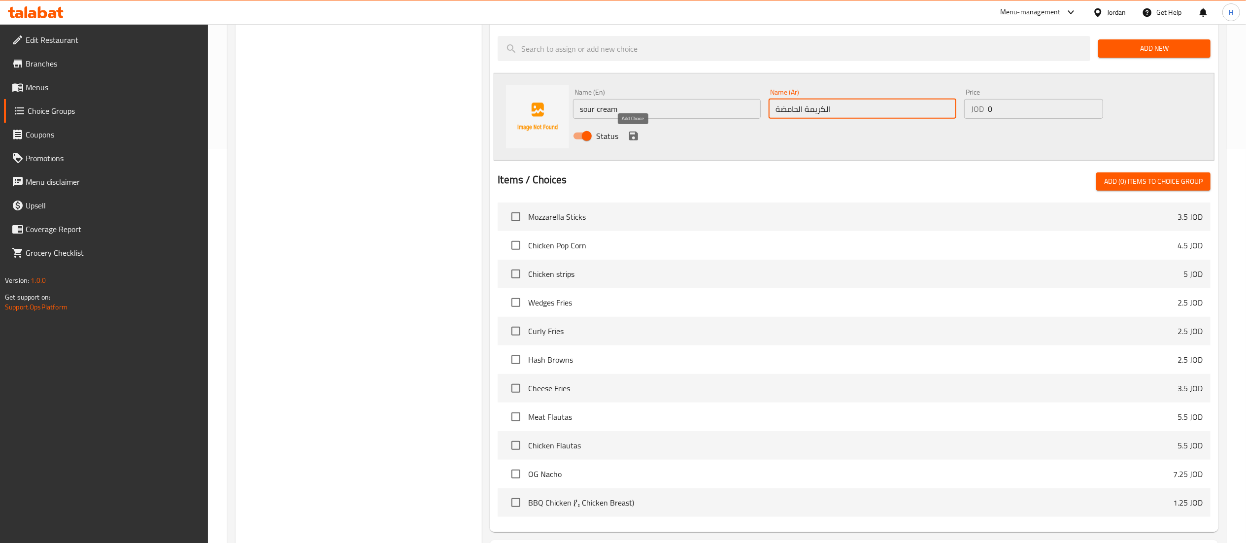
type input "الكريمة الحامضة"
click at [634, 134] on icon "save" at bounding box center [634, 136] width 12 height 12
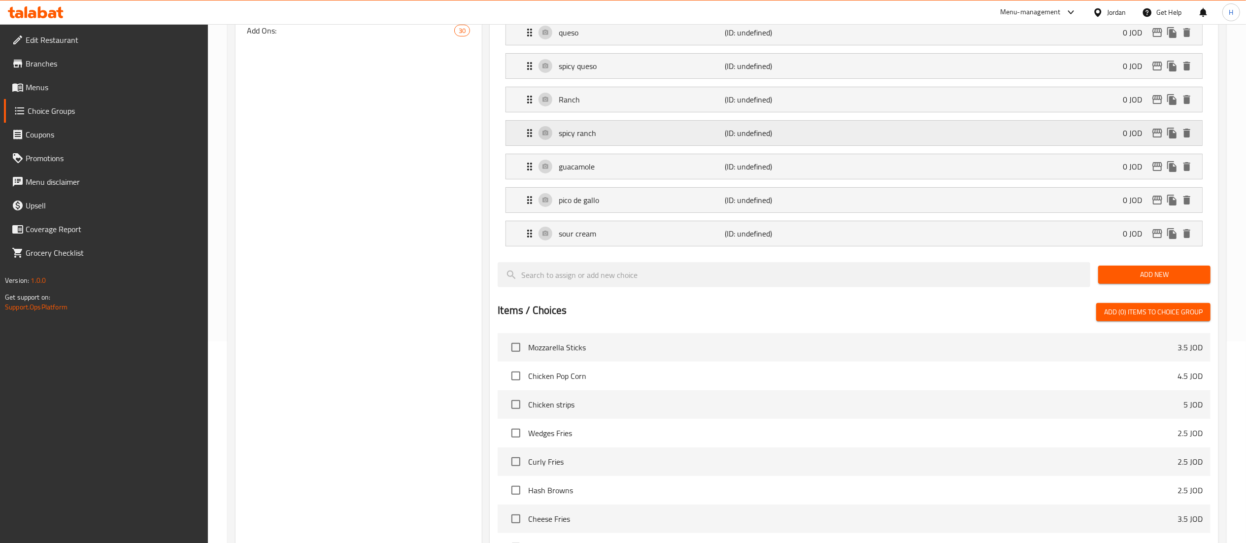
scroll to position [99, 0]
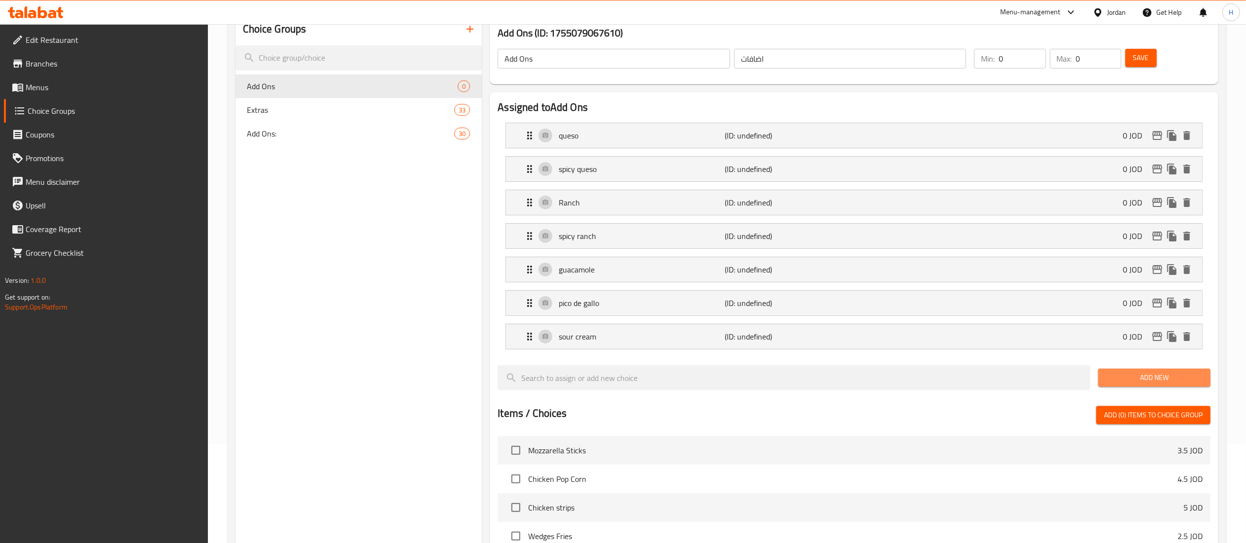
click at [1148, 382] on span "Add New" at bounding box center [1154, 377] width 97 height 12
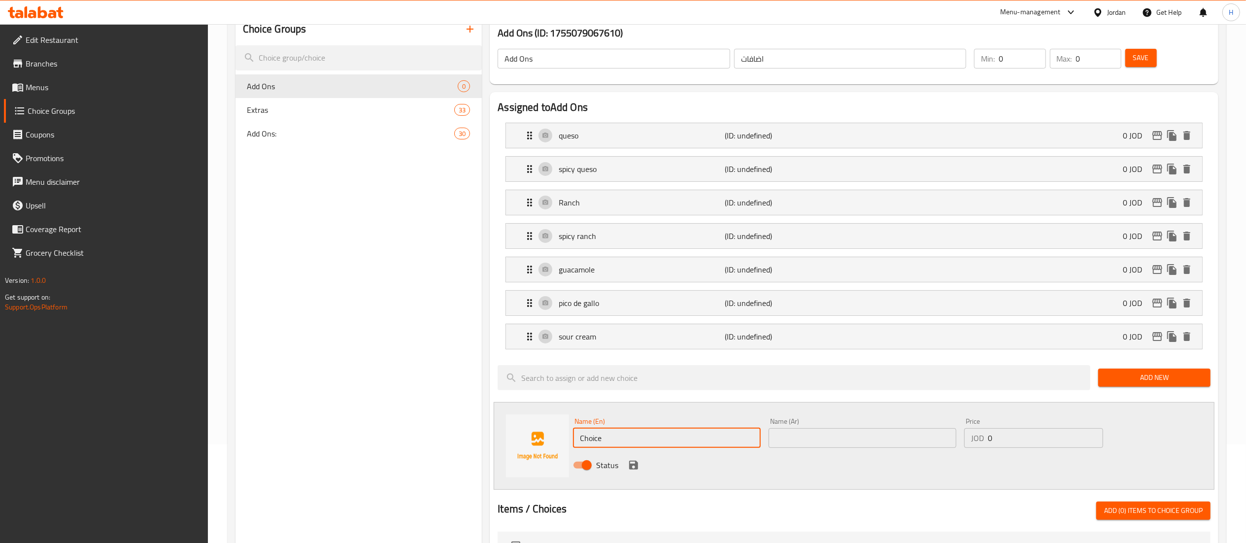
drag, startPoint x: 623, startPoint y: 438, endPoint x: 477, endPoint y: 432, distance: 146.0
click at [477, 432] on div "Choice Groups Add Ons 0 Extras 33 Add Ons: 30 Add Ons (ID: 1755079067610) Add O…" at bounding box center [729, 473] width 987 height 921
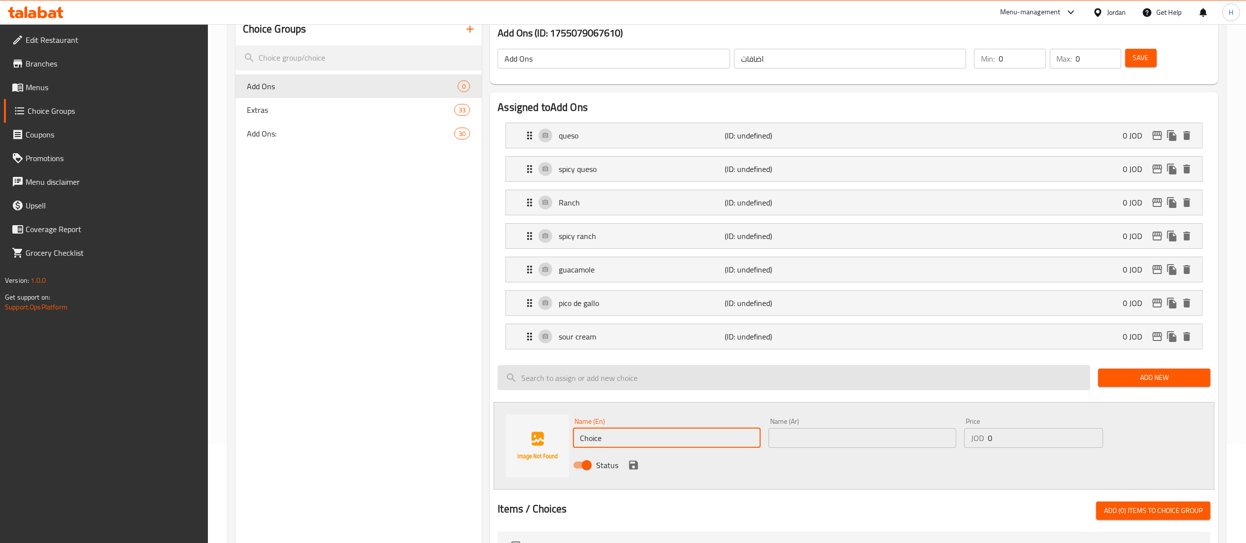
paste input "avocado cream"
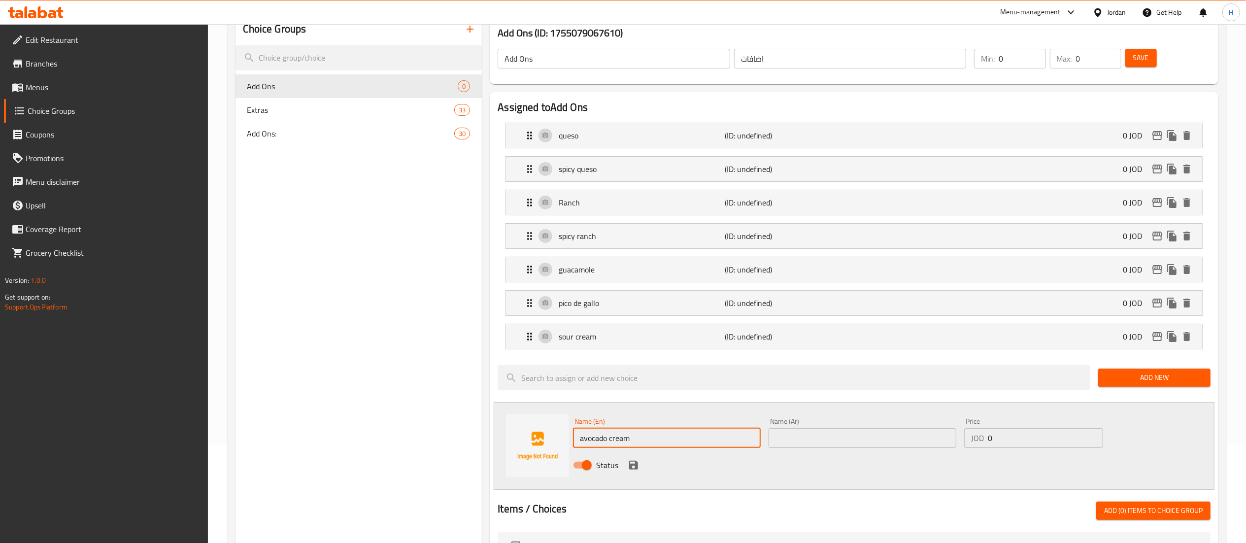
type input "avocado cream"
click at [829, 446] on input "text" at bounding box center [863, 438] width 188 height 20
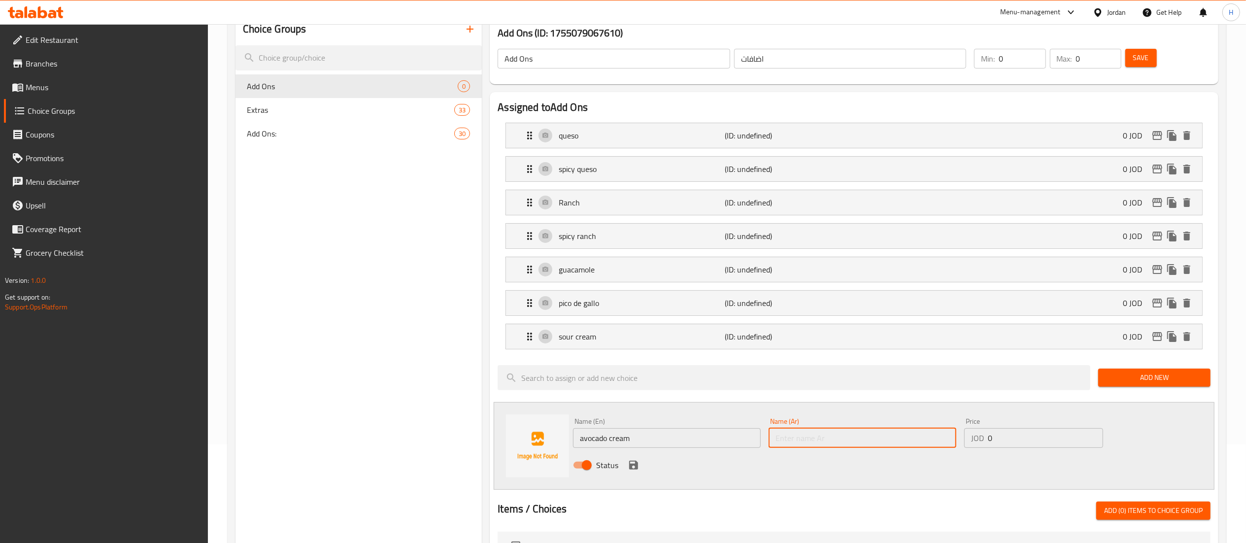
paste input "كريم الأفوكادو"
type input "كريم الأفوكادو"
click at [635, 469] on icon "save" at bounding box center [634, 465] width 12 height 12
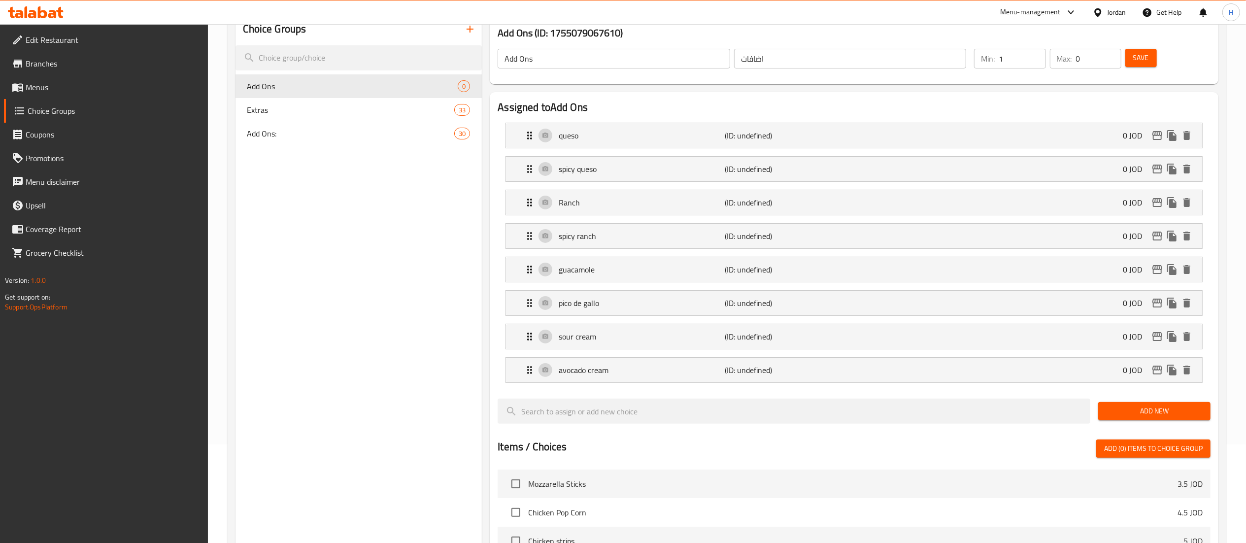
type input "1"
click at [1033, 53] on input "1" at bounding box center [1022, 59] width 47 height 20
click at [1110, 53] on input "1" at bounding box center [1098, 59] width 45 height 20
click at [1110, 53] on input "2" at bounding box center [1098, 59] width 45 height 20
type input "3"
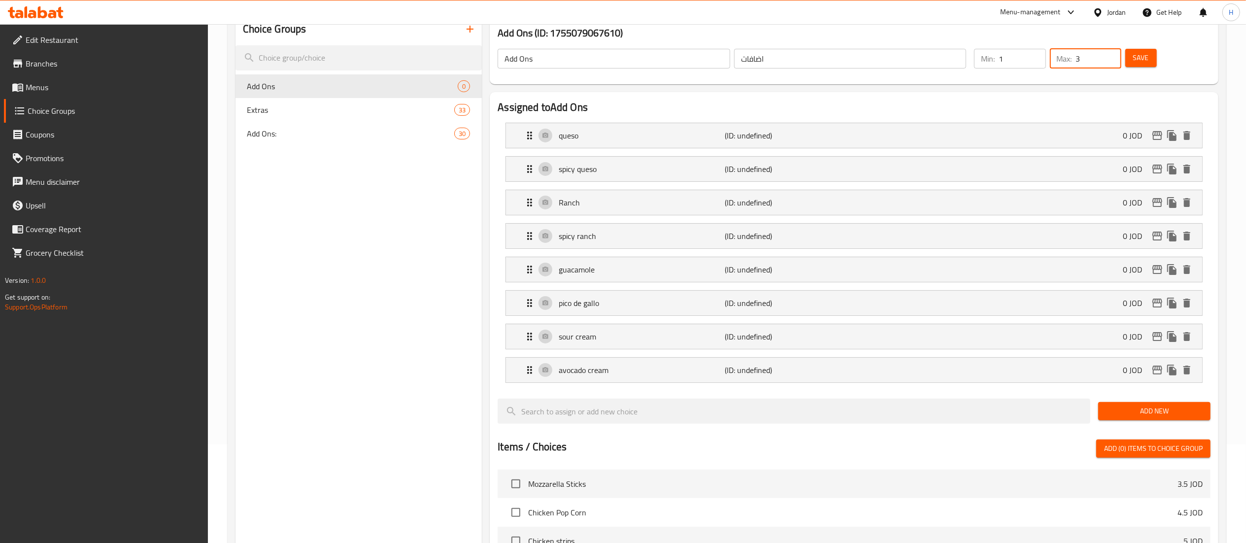
click at [1110, 53] on input "3" at bounding box center [1098, 59] width 45 height 20
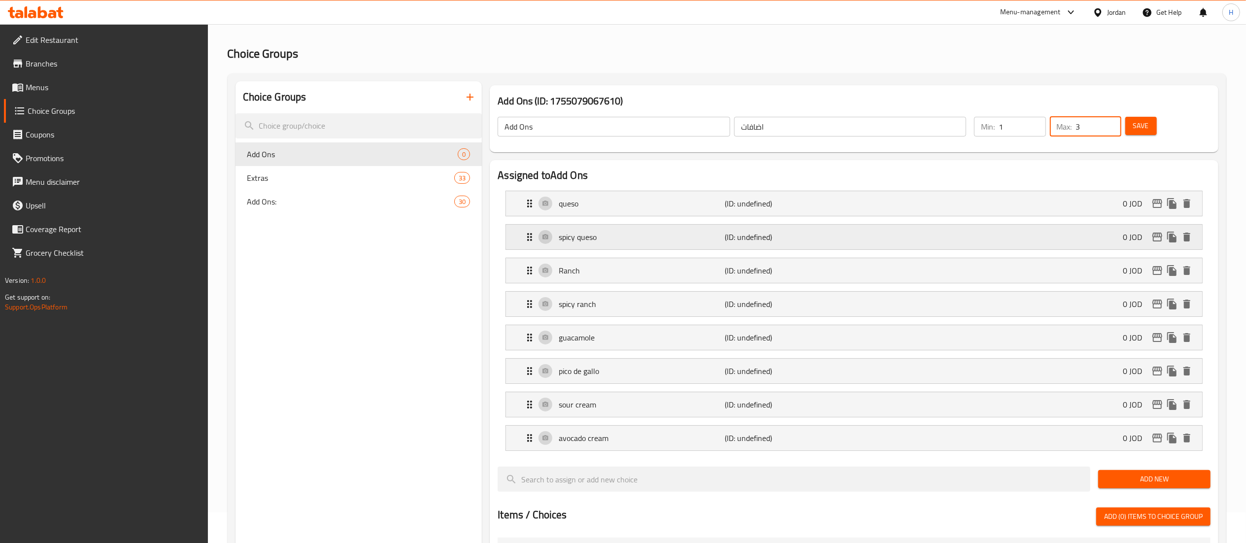
scroll to position [0, 0]
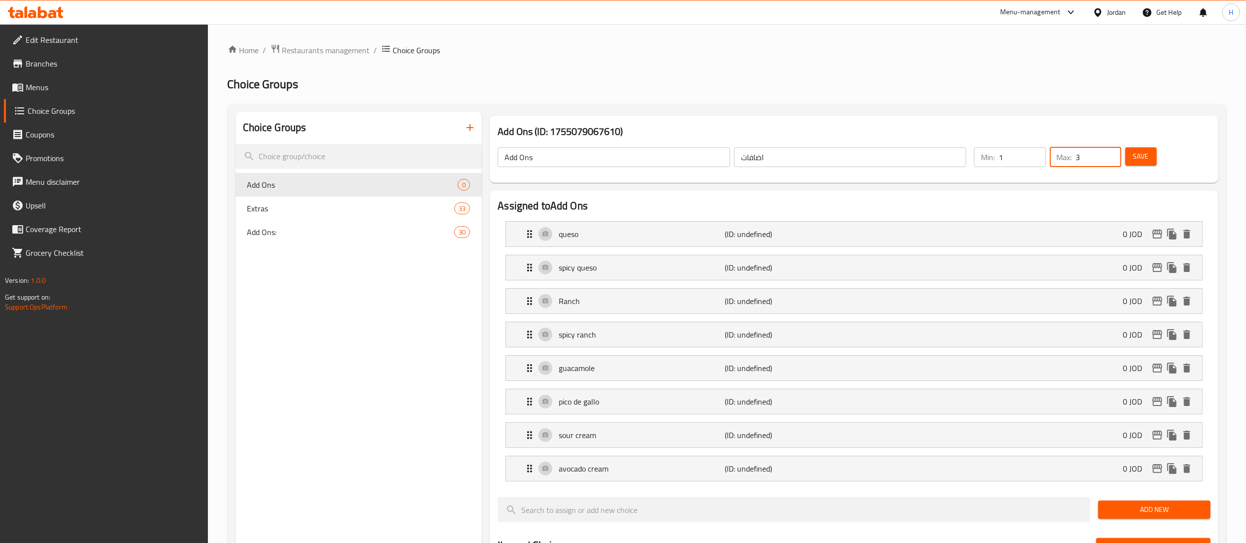
click at [1136, 158] on span "Save" at bounding box center [1141, 156] width 16 height 12
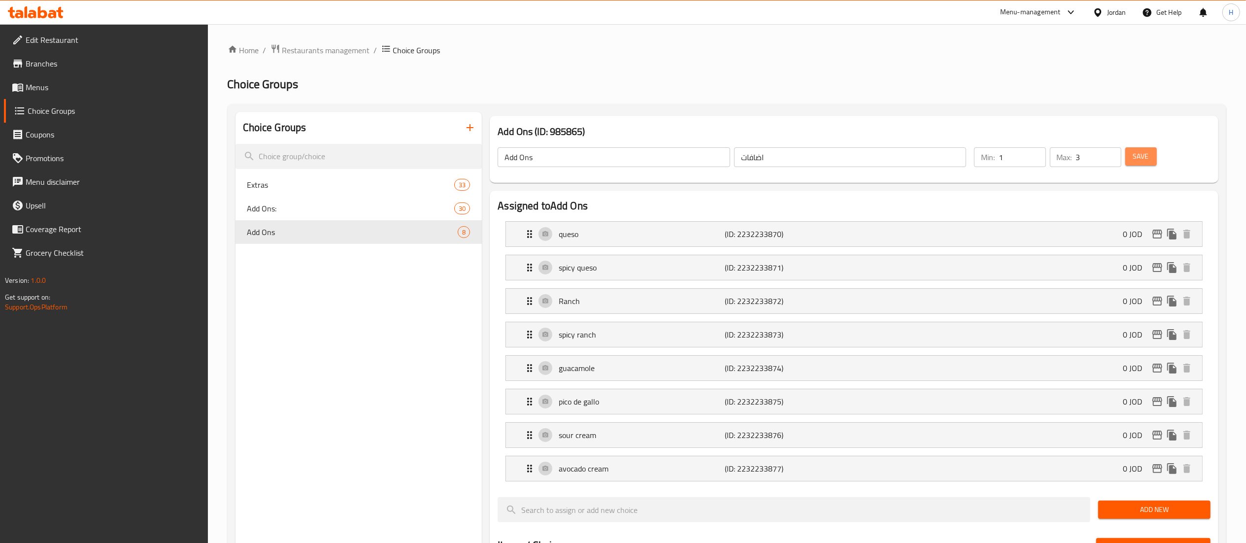
click at [1142, 154] on span "Save" at bounding box center [1141, 156] width 16 height 12
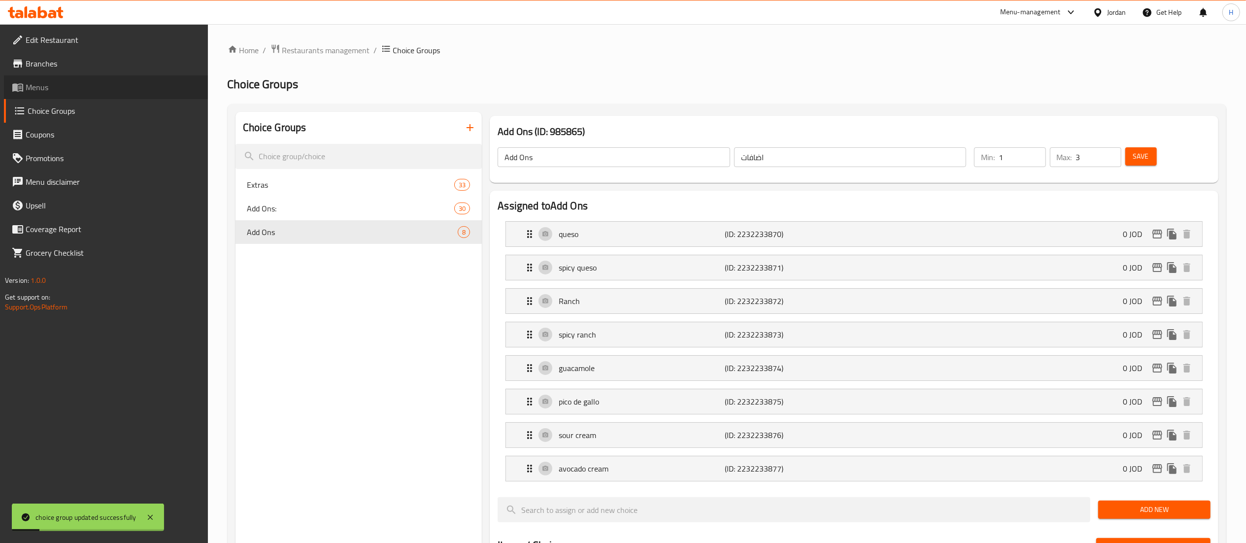
click at [54, 83] on span "Menus" at bounding box center [113, 87] width 174 height 12
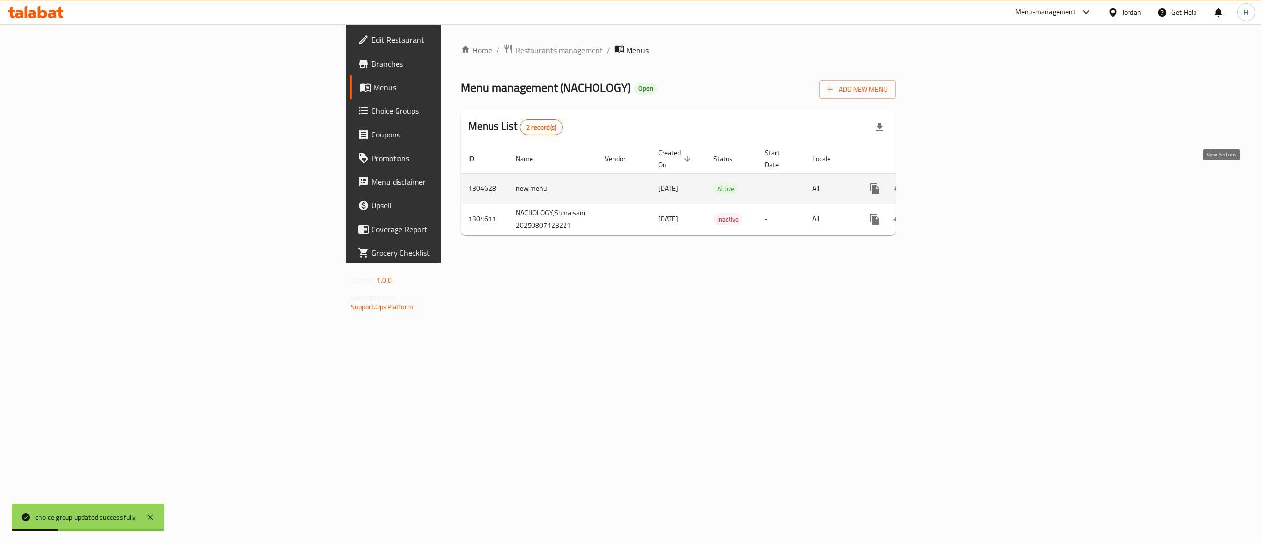
click at [952, 184] on icon "enhanced table" at bounding box center [946, 189] width 12 height 12
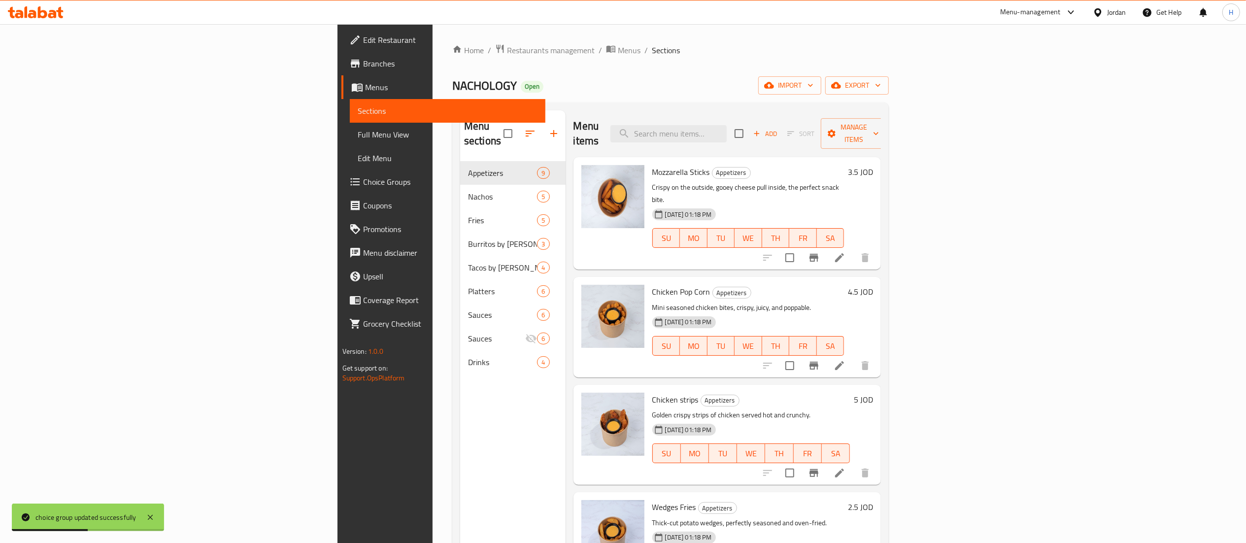
click at [727, 125] on input "search" at bounding box center [668, 133] width 116 height 17
paste input "Trio Amigos"
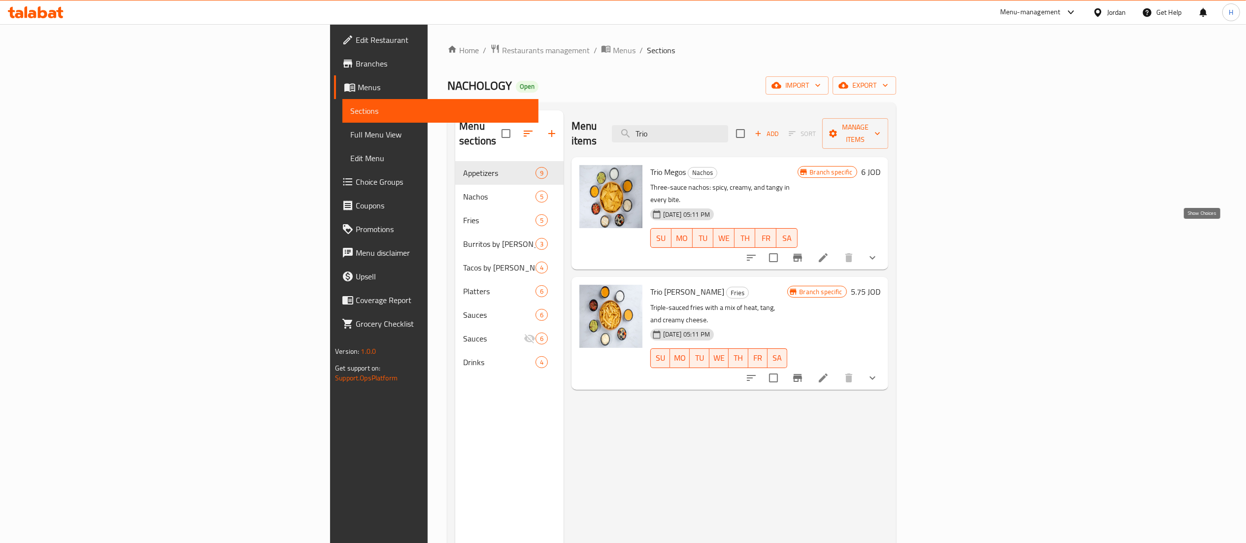
type input "Trio"
click at [878, 252] on icon "show more" at bounding box center [873, 258] width 12 height 12
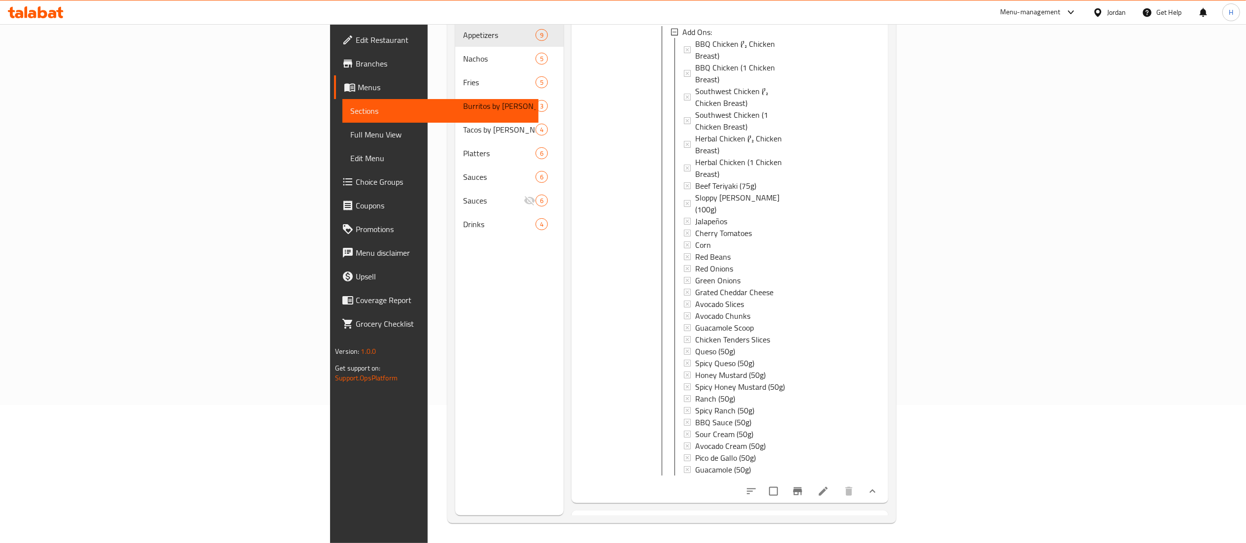
scroll to position [138, 0]
click at [829, 485] on icon at bounding box center [823, 491] width 12 height 12
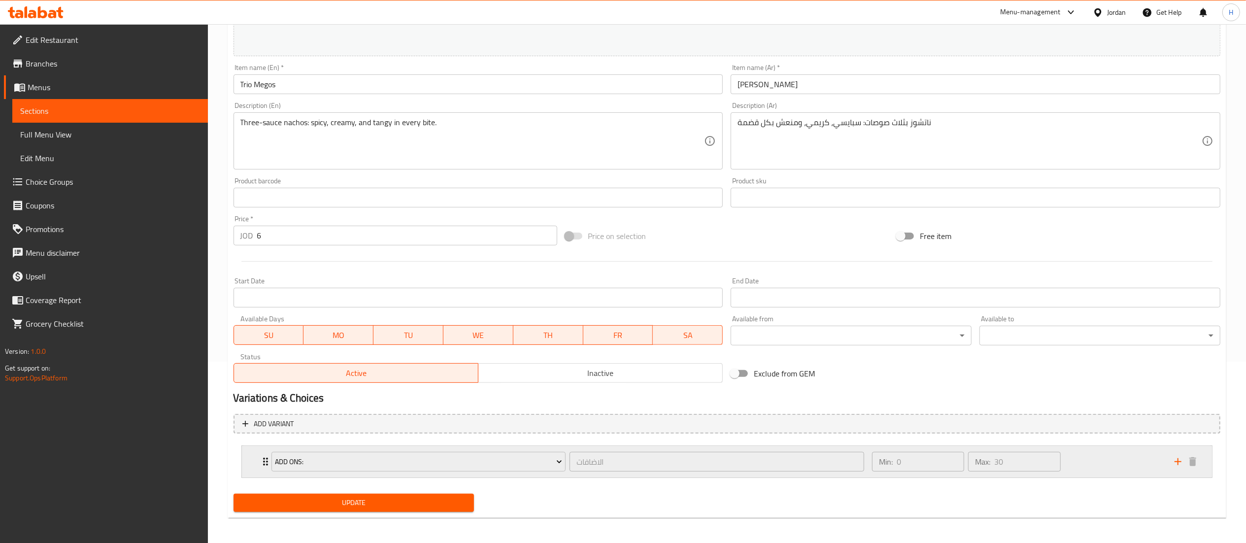
scroll to position [184, 0]
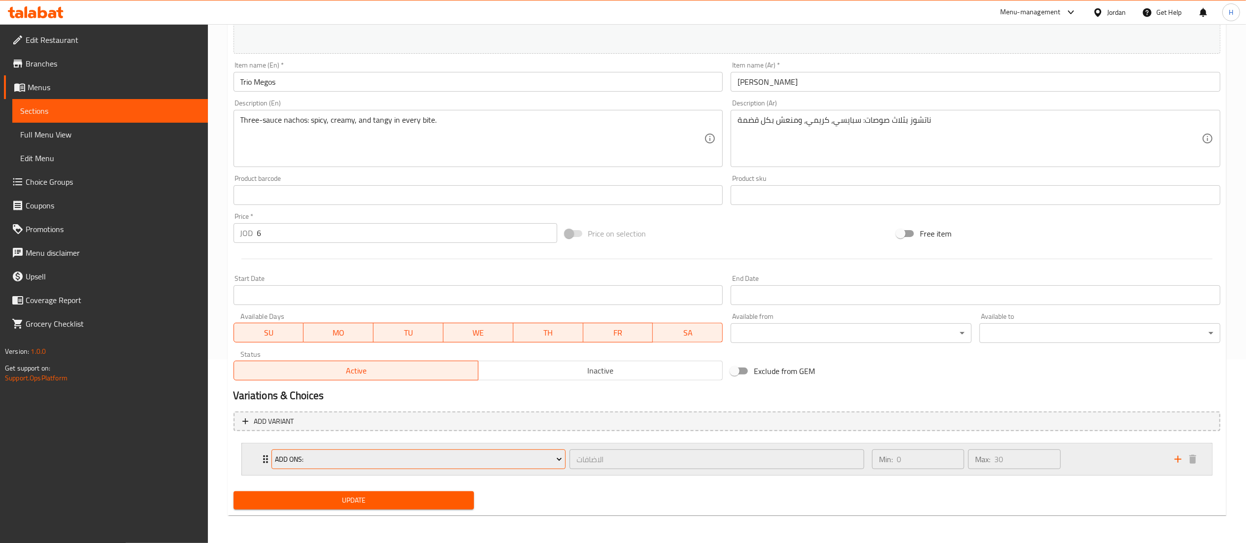
click at [431, 466] on button "Add Ons:" at bounding box center [418, 459] width 295 height 20
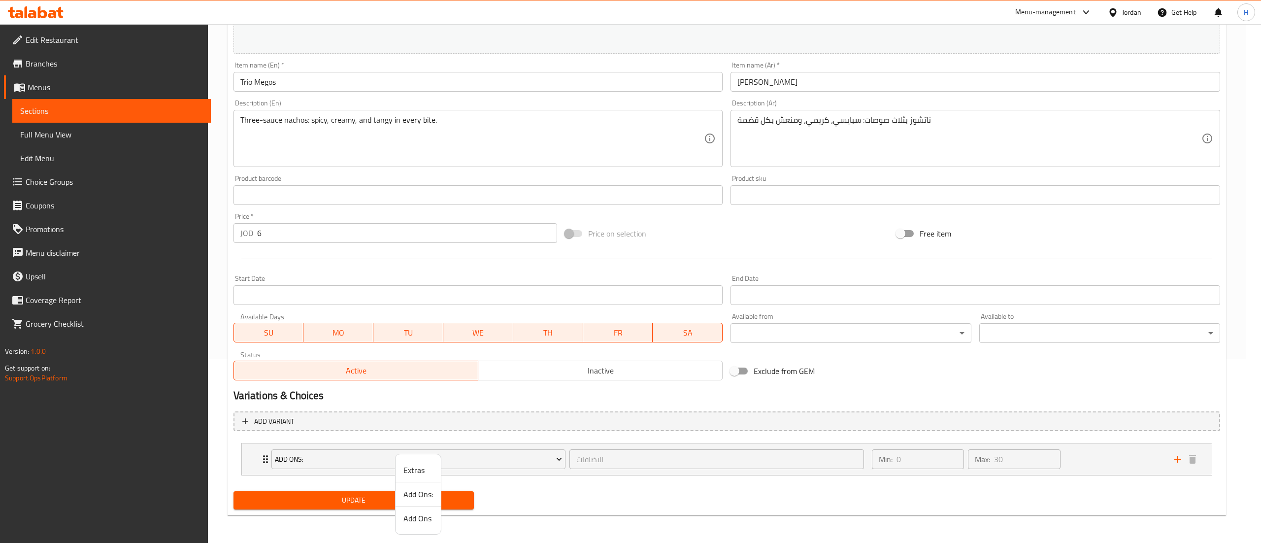
click at [407, 521] on span "Add Ons" at bounding box center [419, 518] width 30 height 12
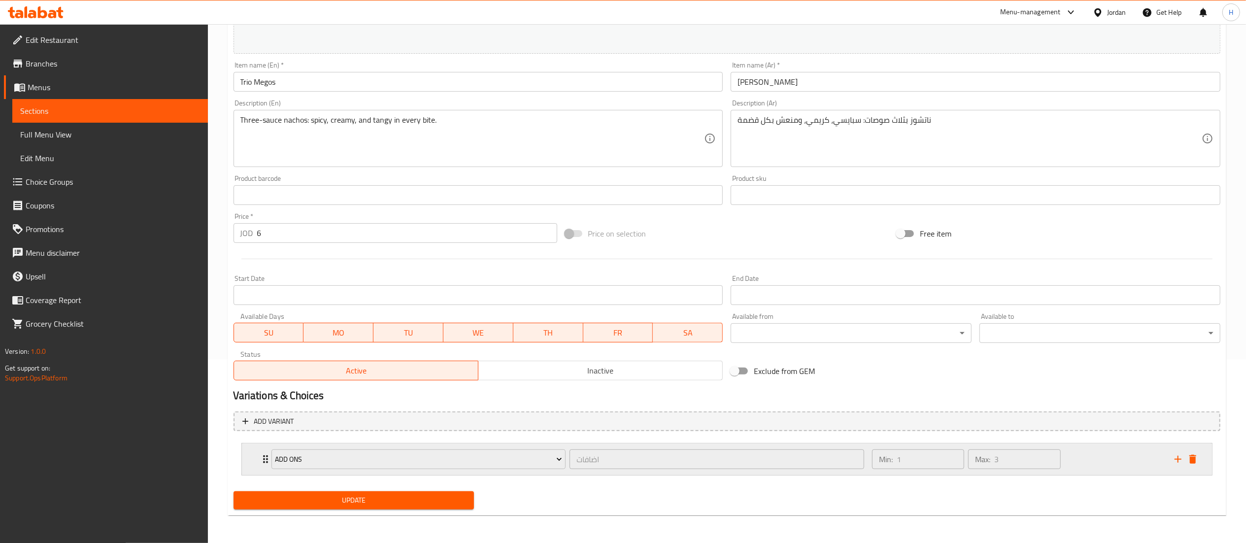
drag, startPoint x: 1109, startPoint y: 461, endPoint x: 912, endPoint y: 452, distance: 196.3
click at [1108, 461] on div "Min: 1 ​ Max: 3 ​" at bounding box center [1017, 459] width 303 height 32
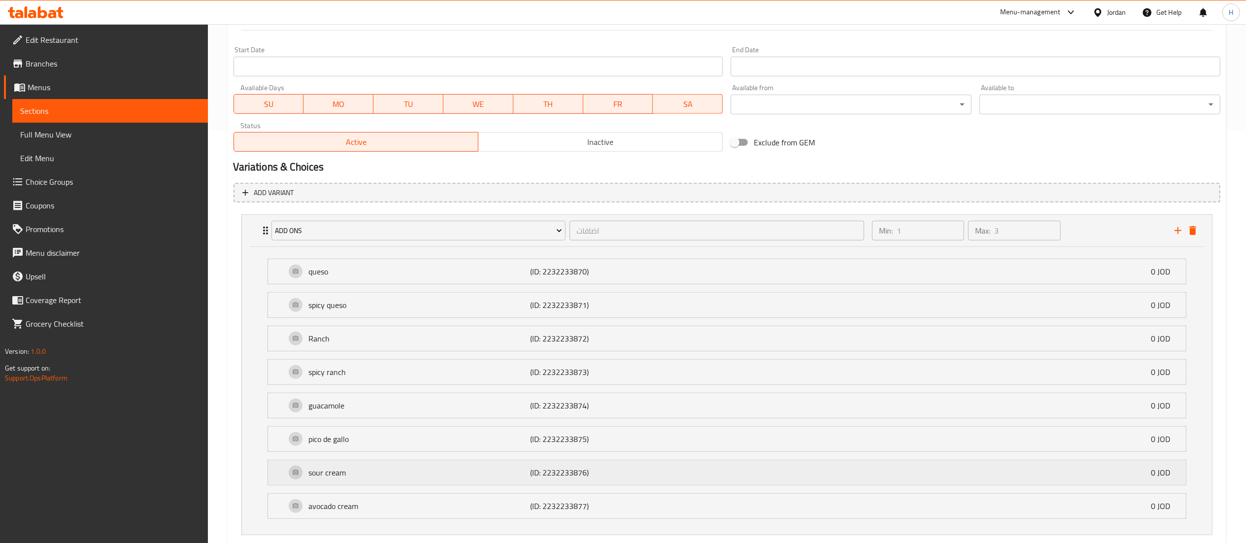
scroll to position [458, 0]
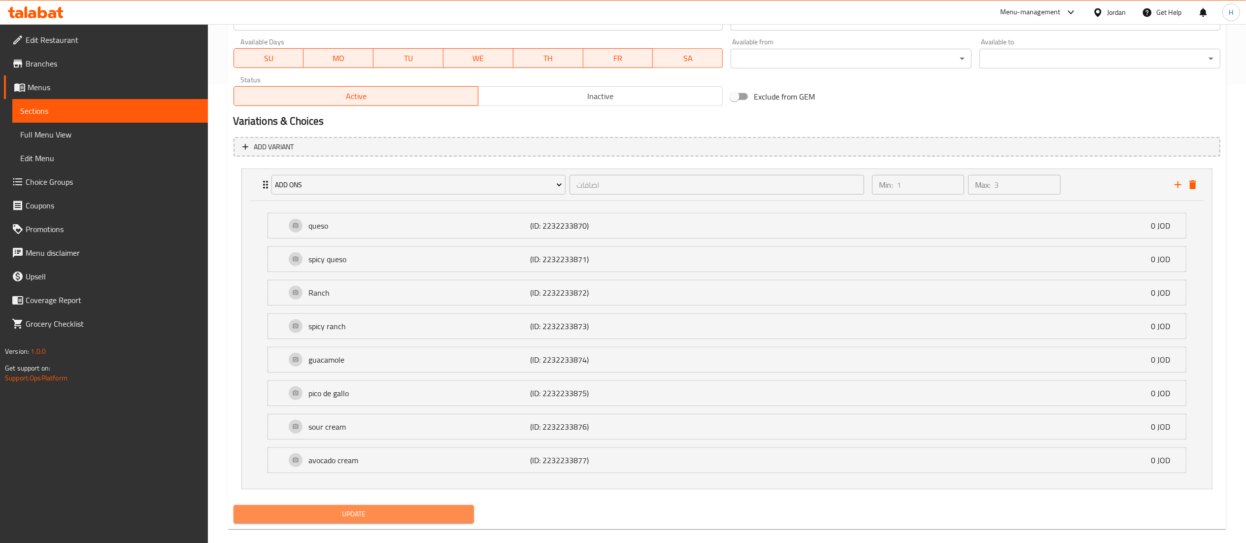
click at [360, 514] on span "Update" at bounding box center [353, 514] width 225 height 12
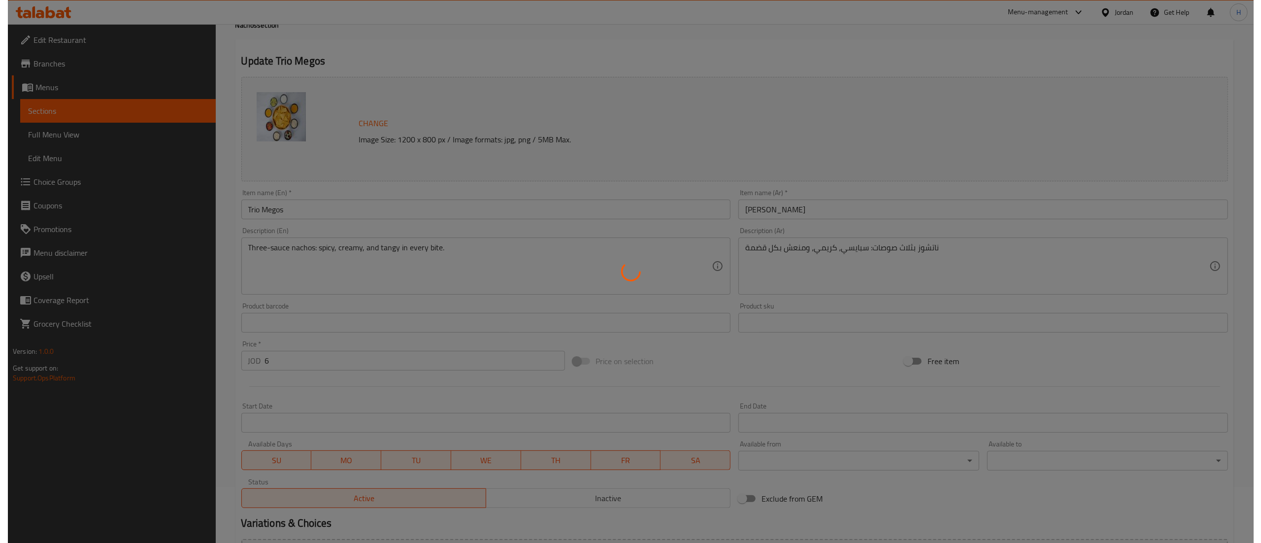
scroll to position [0, 0]
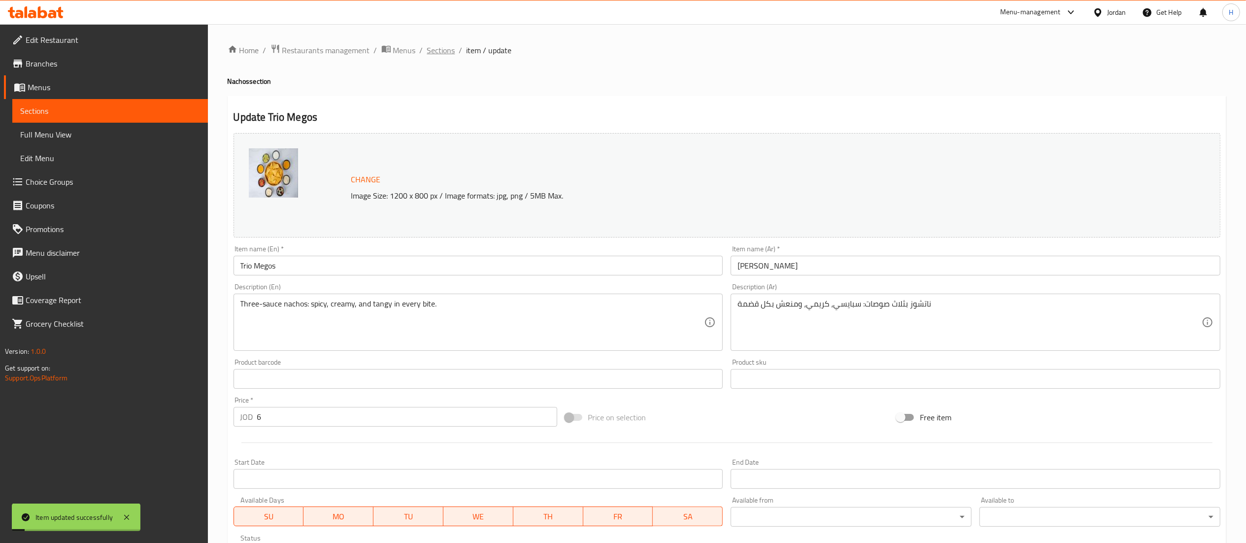
click at [434, 53] on span "Sections" at bounding box center [441, 50] width 28 height 12
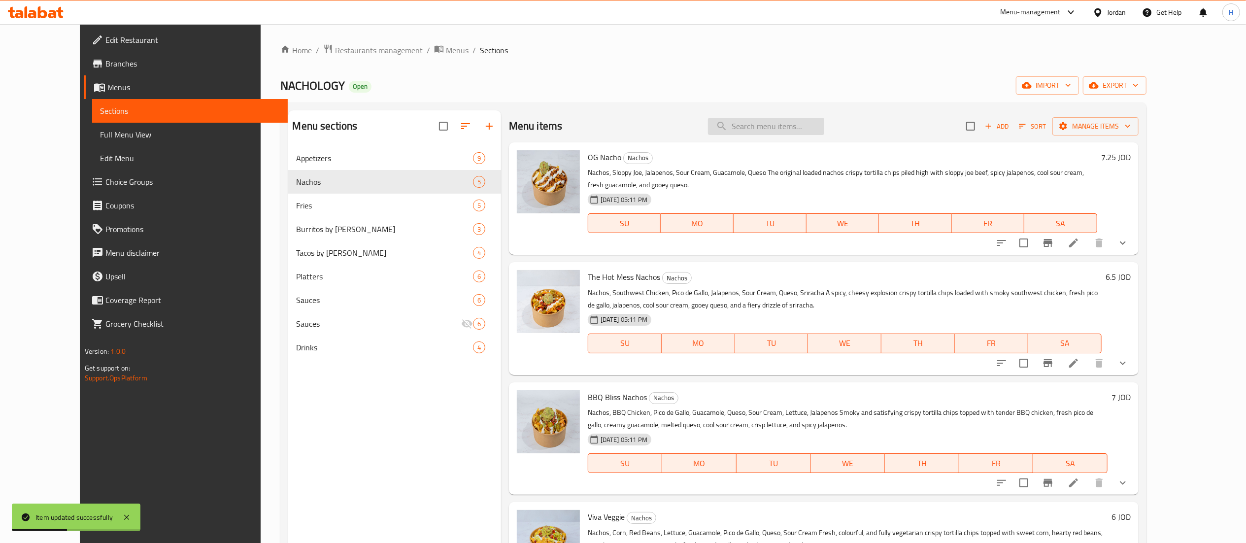
click at [821, 122] on input "search" at bounding box center [766, 126] width 116 height 17
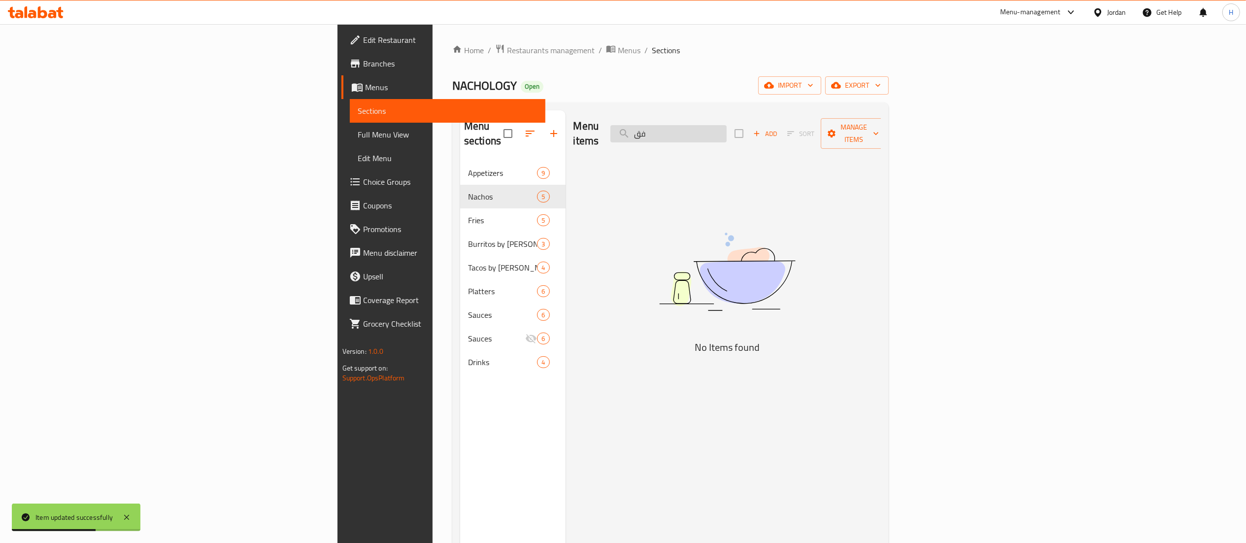
type input "ف"
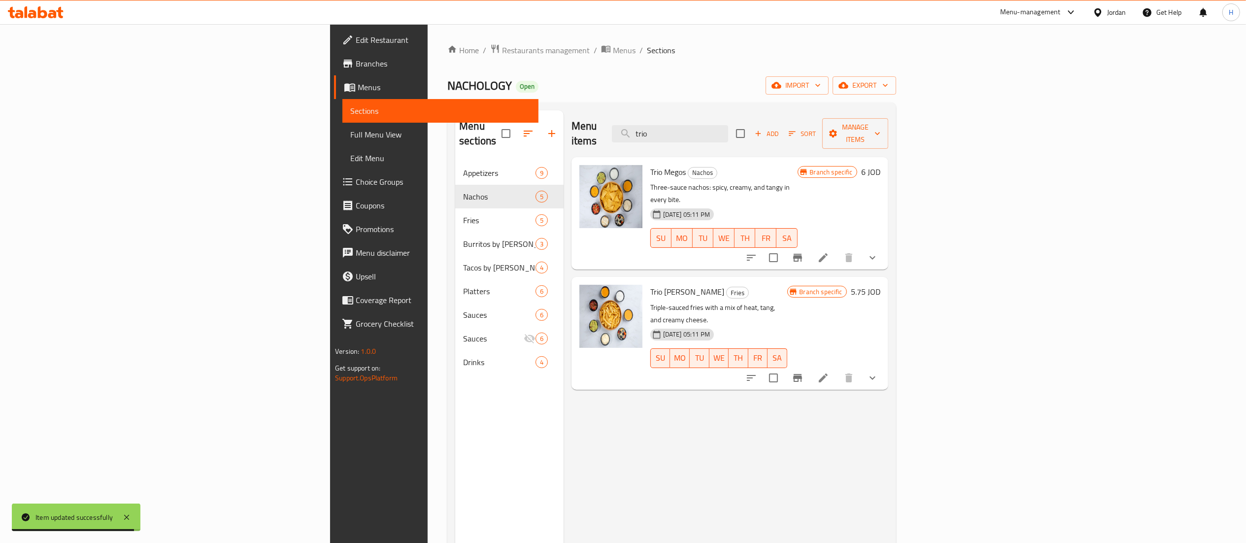
type input "trio"
click at [829, 372] on icon at bounding box center [823, 378] width 12 height 12
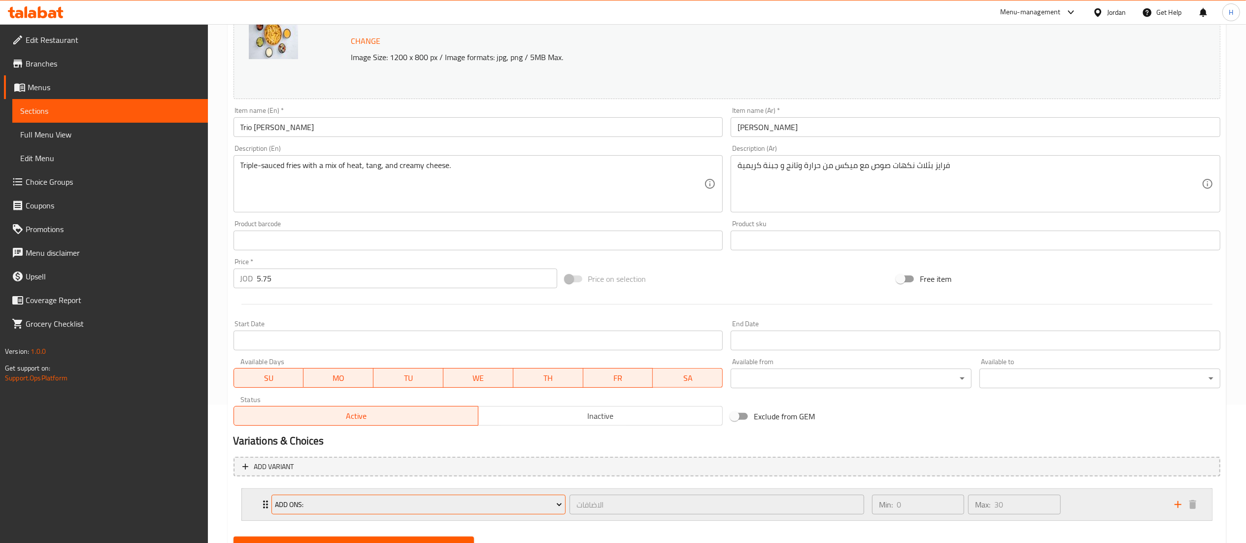
scroll to position [184, 0]
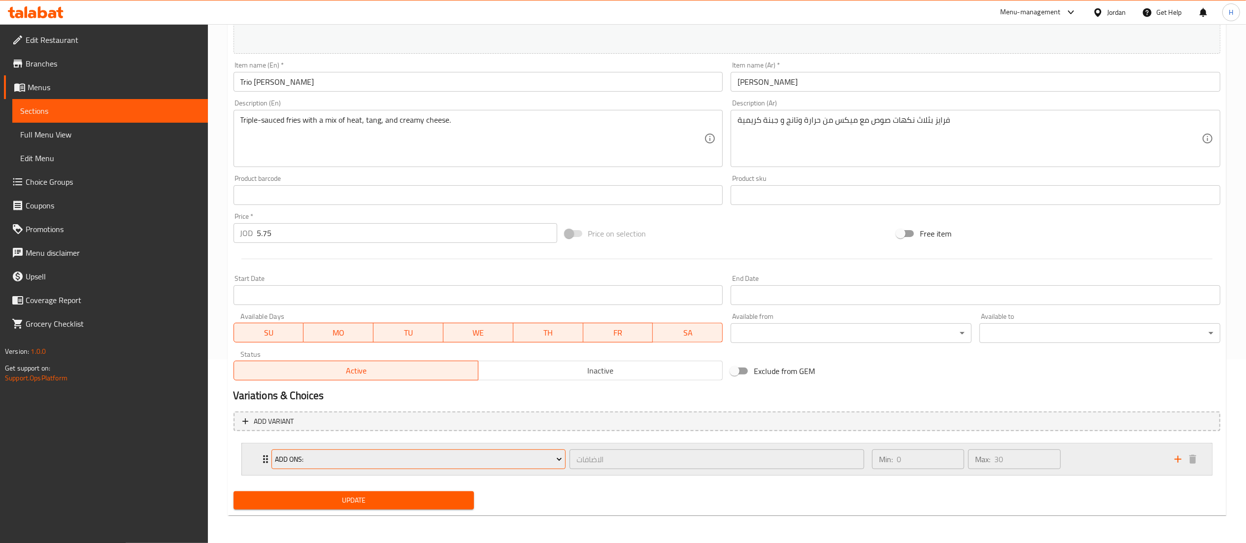
click at [371, 457] on span "Add Ons:" at bounding box center [418, 459] width 287 height 12
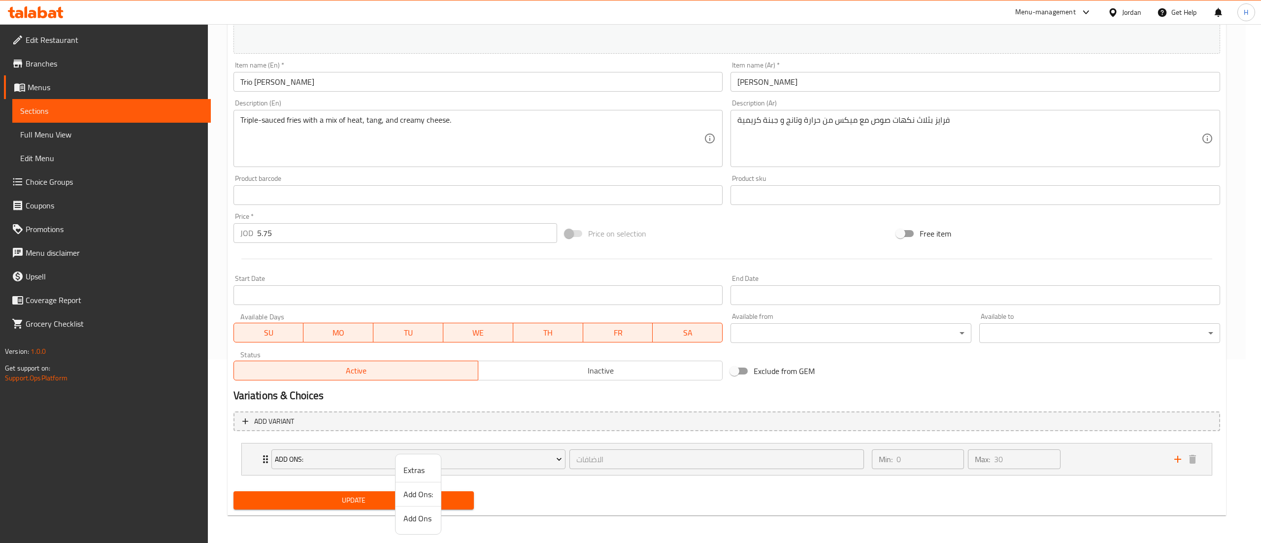
click at [409, 523] on span "Add Ons" at bounding box center [419, 518] width 30 height 12
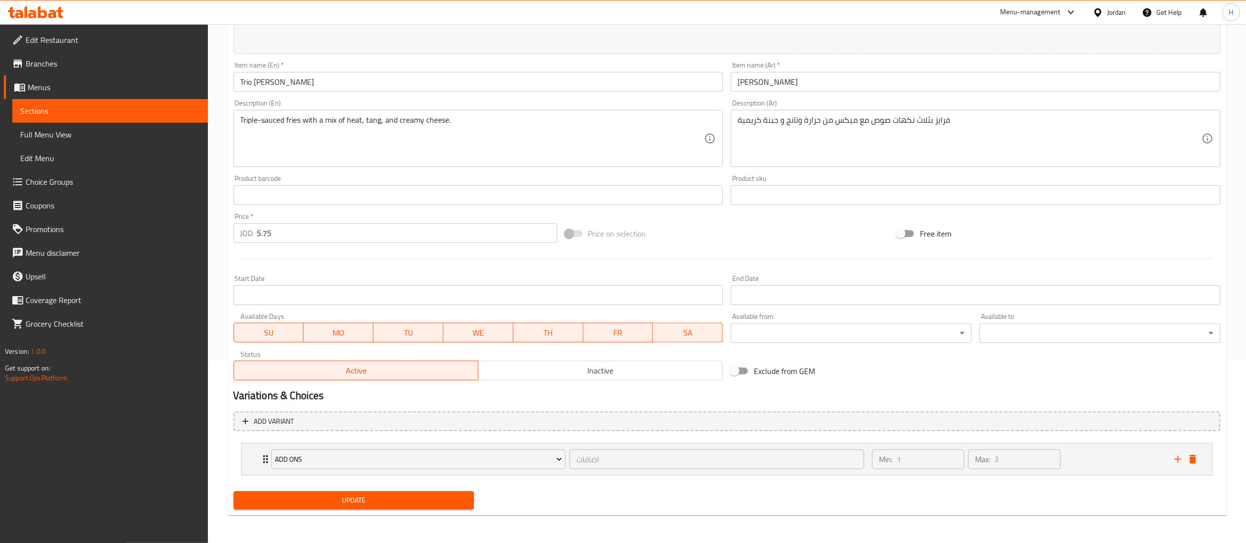
click at [385, 487] on div "Add variant Add Ons اضافات ​ Min: 1 ​ Max: 3 ​ queso (ID: 2232233870) 0 JOD Nam…" at bounding box center [727, 447] width 995 height 80
click at [384, 489] on div "Update" at bounding box center [354, 500] width 249 height 26
click at [383, 502] on span "Update" at bounding box center [353, 500] width 225 height 12
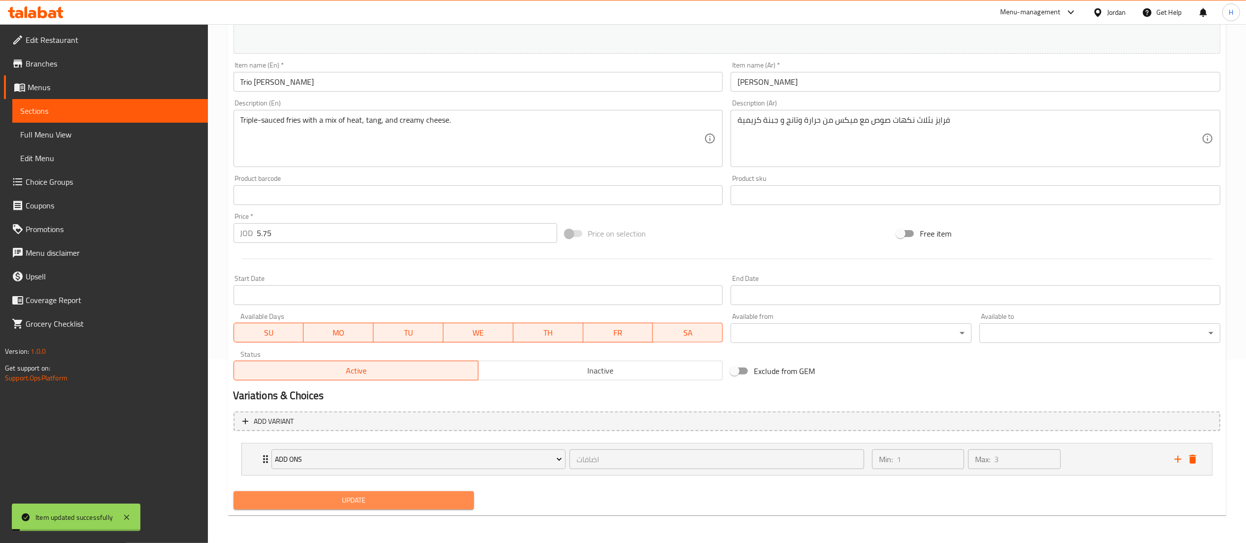
click at [410, 502] on span "Update" at bounding box center [353, 500] width 225 height 12
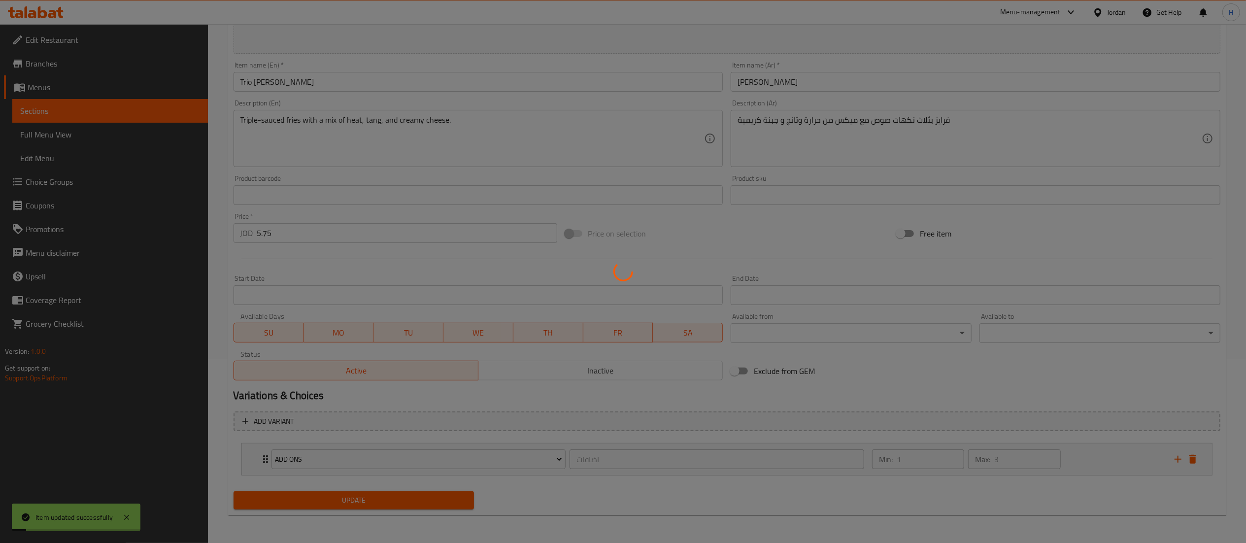
scroll to position [0, 0]
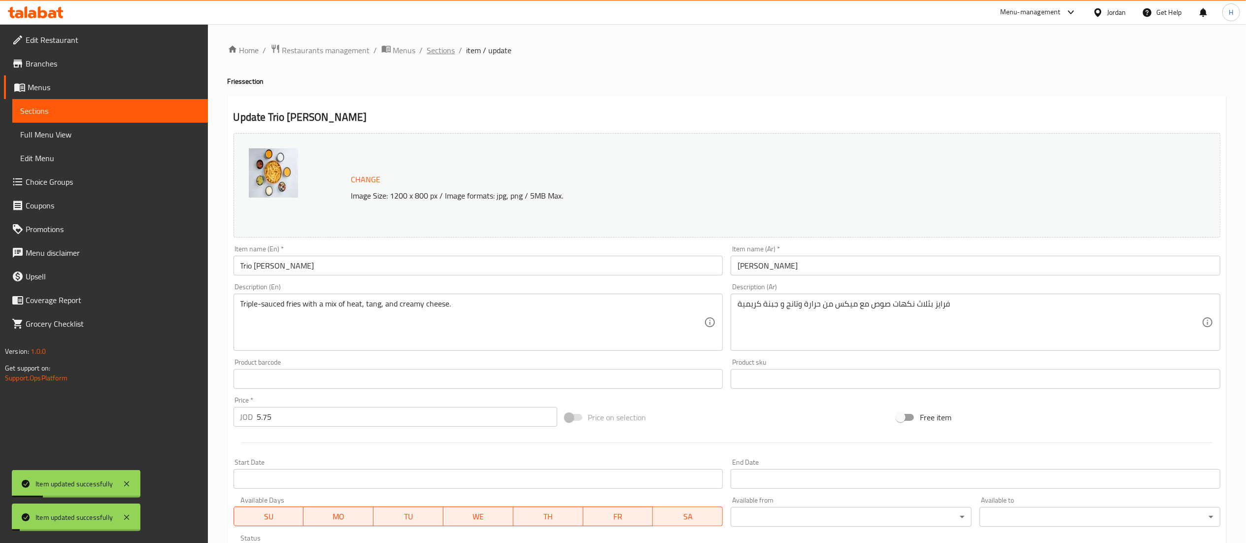
click at [444, 51] on span "Sections" at bounding box center [441, 50] width 28 height 12
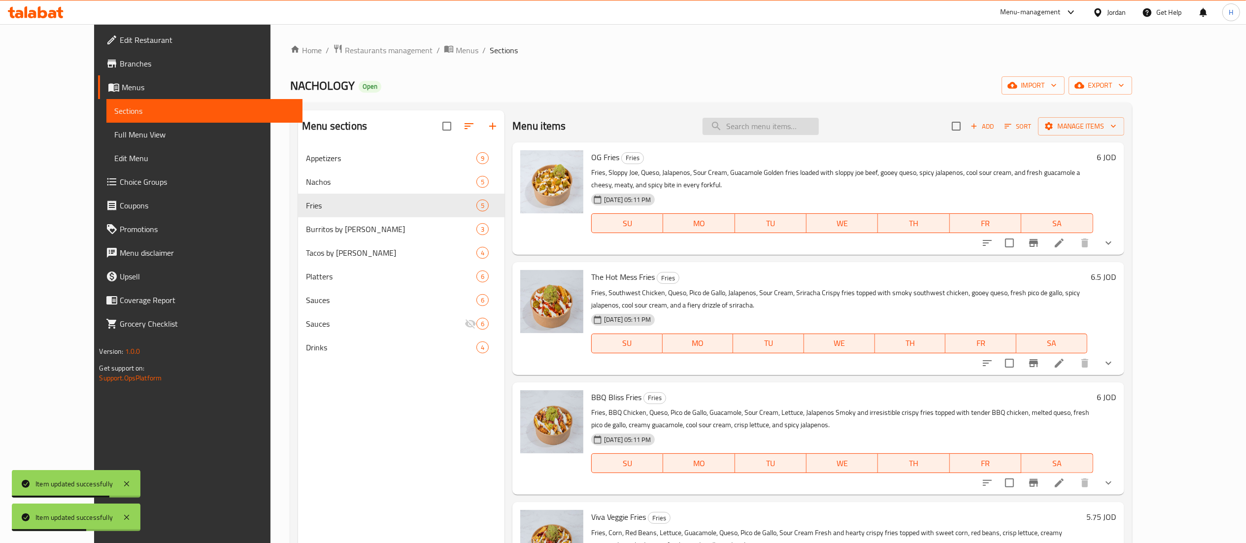
click at [790, 124] on input "search" at bounding box center [761, 126] width 116 height 17
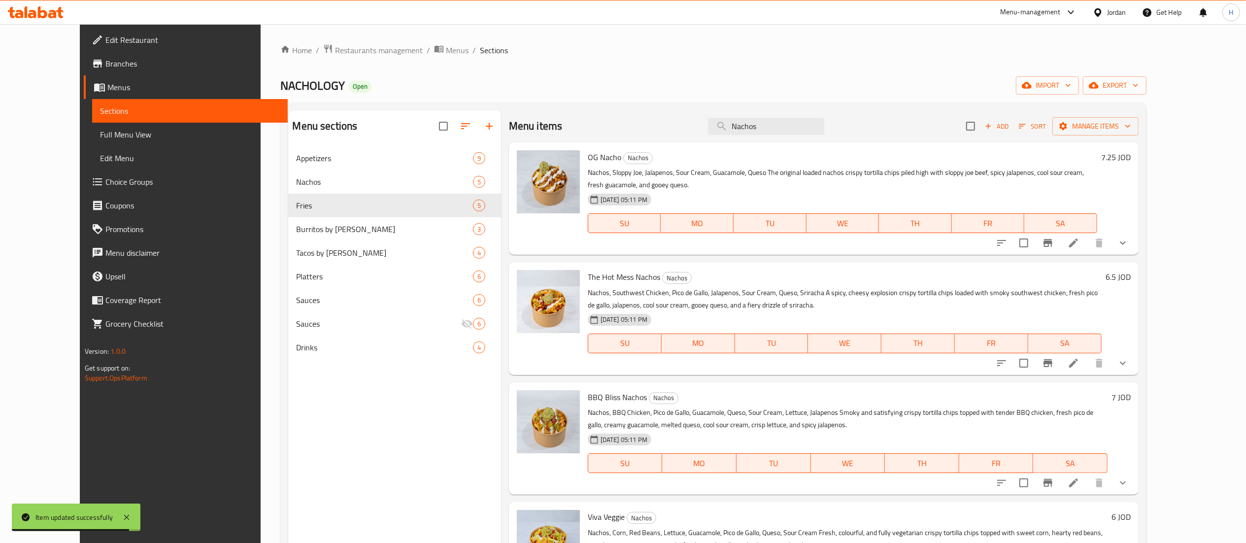
type input "Nachos"
